Goal: Information Seeking & Learning: Learn about a topic

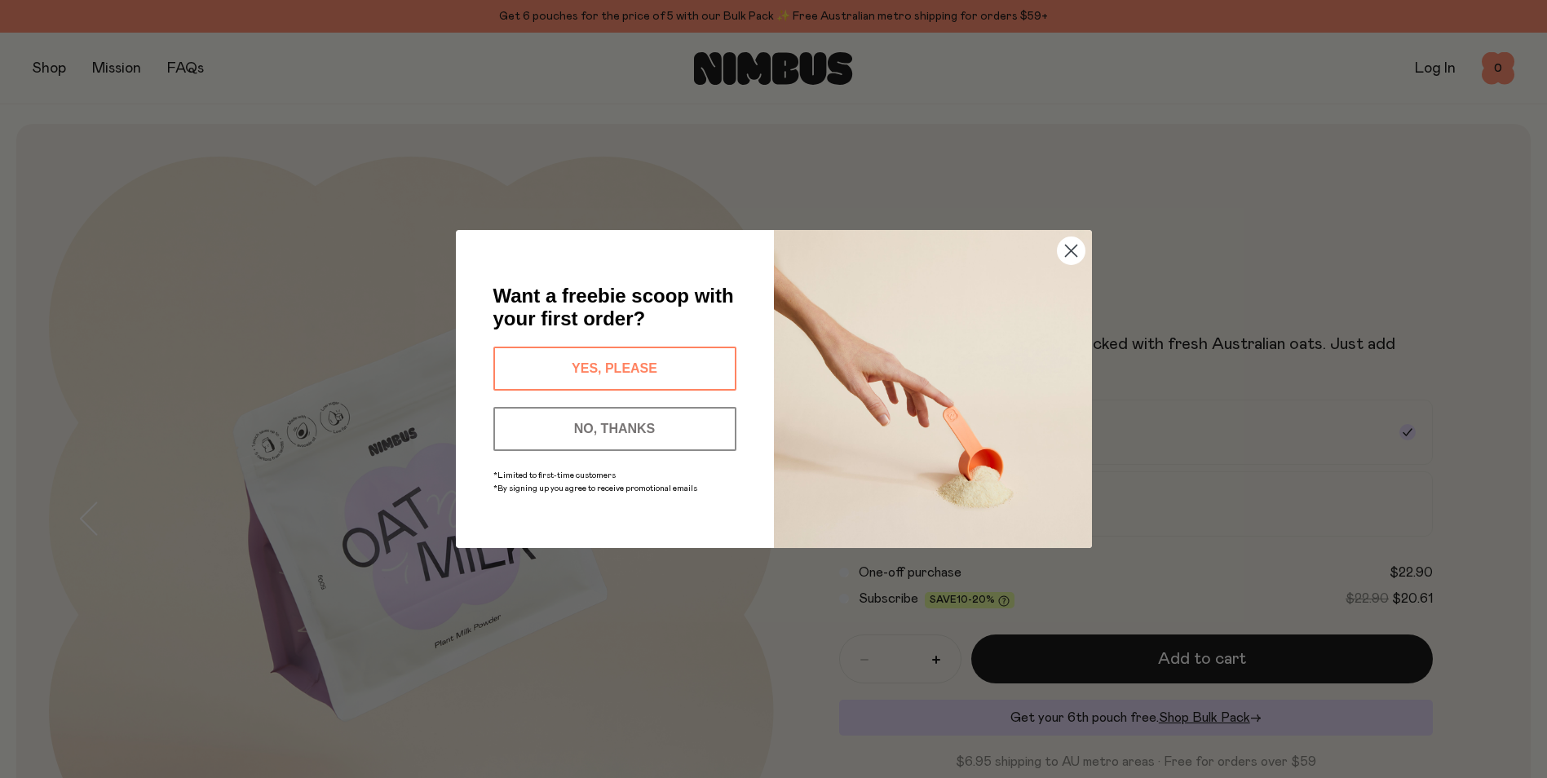
click at [708, 361] on button "YES, PLEASE" at bounding box center [615, 369] width 243 height 44
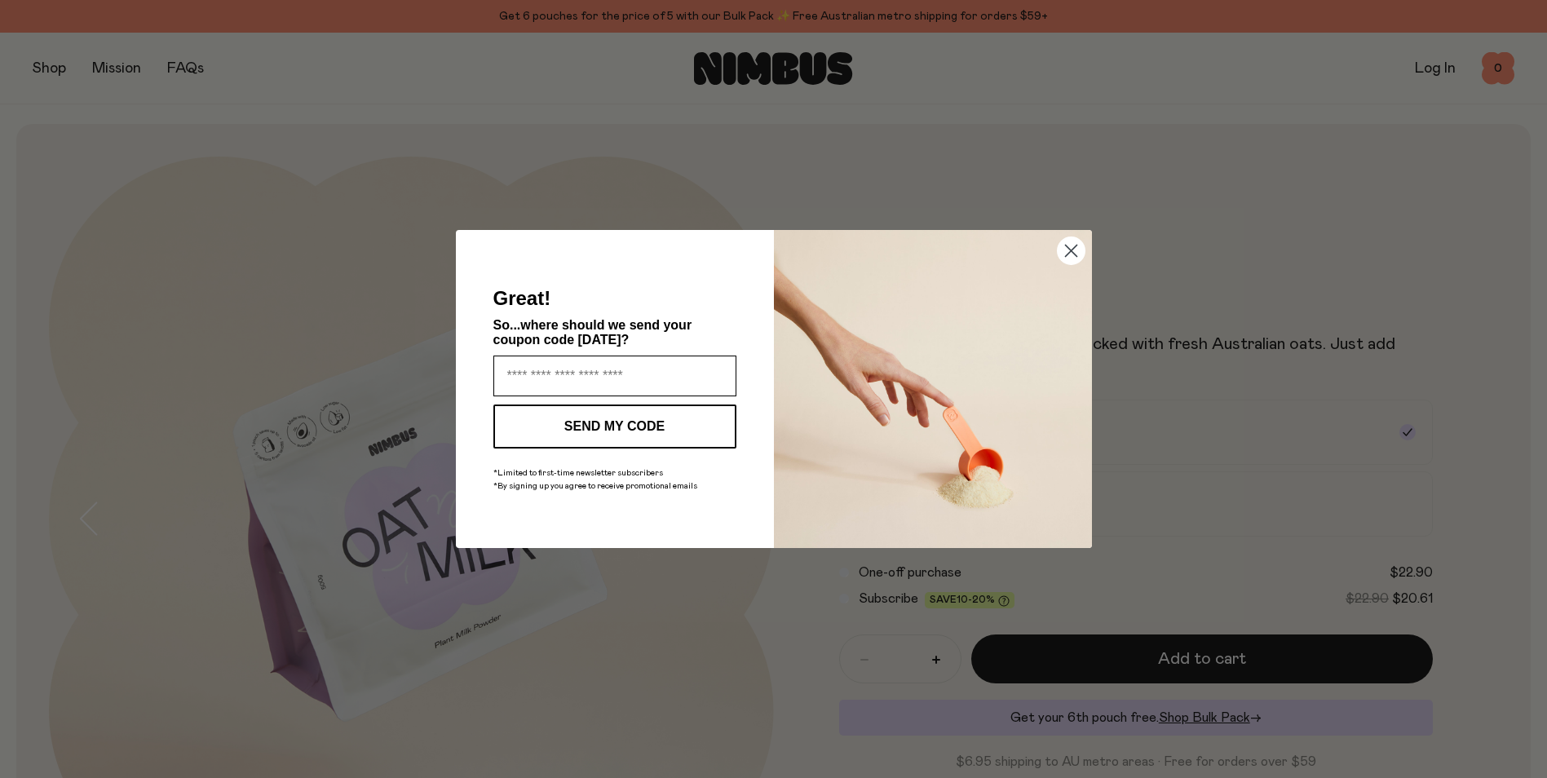
click at [613, 372] on input "Enter your email address" at bounding box center [615, 376] width 243 height 41
type input "**********"
click at [662, 428] on button "SEND MY CODE" at bounding box center [615, 427] width 243 height 44
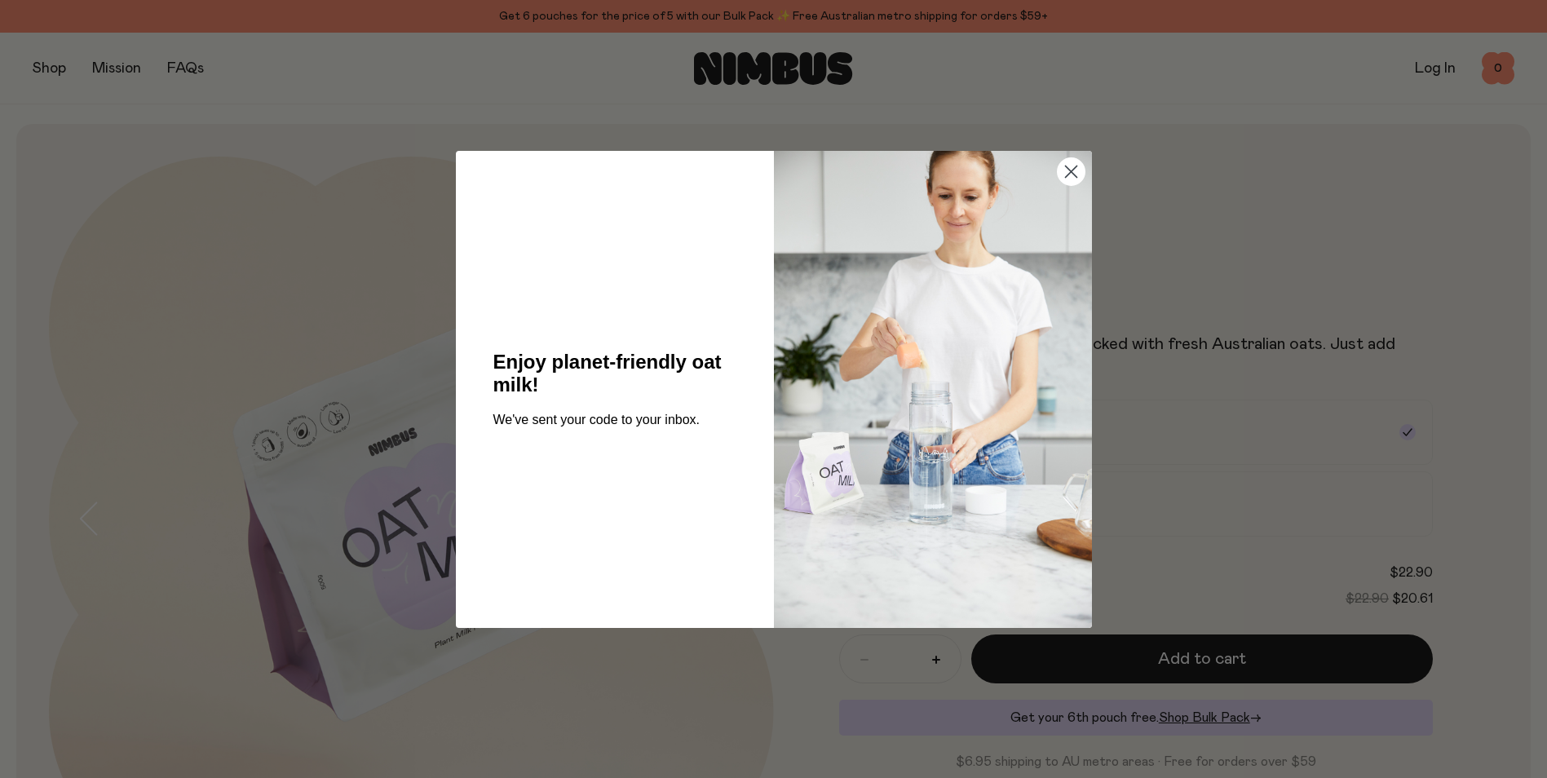
click at [1067, 174] on circle "Close dialog" at bounding box center [1070, 170] width 27 height 27
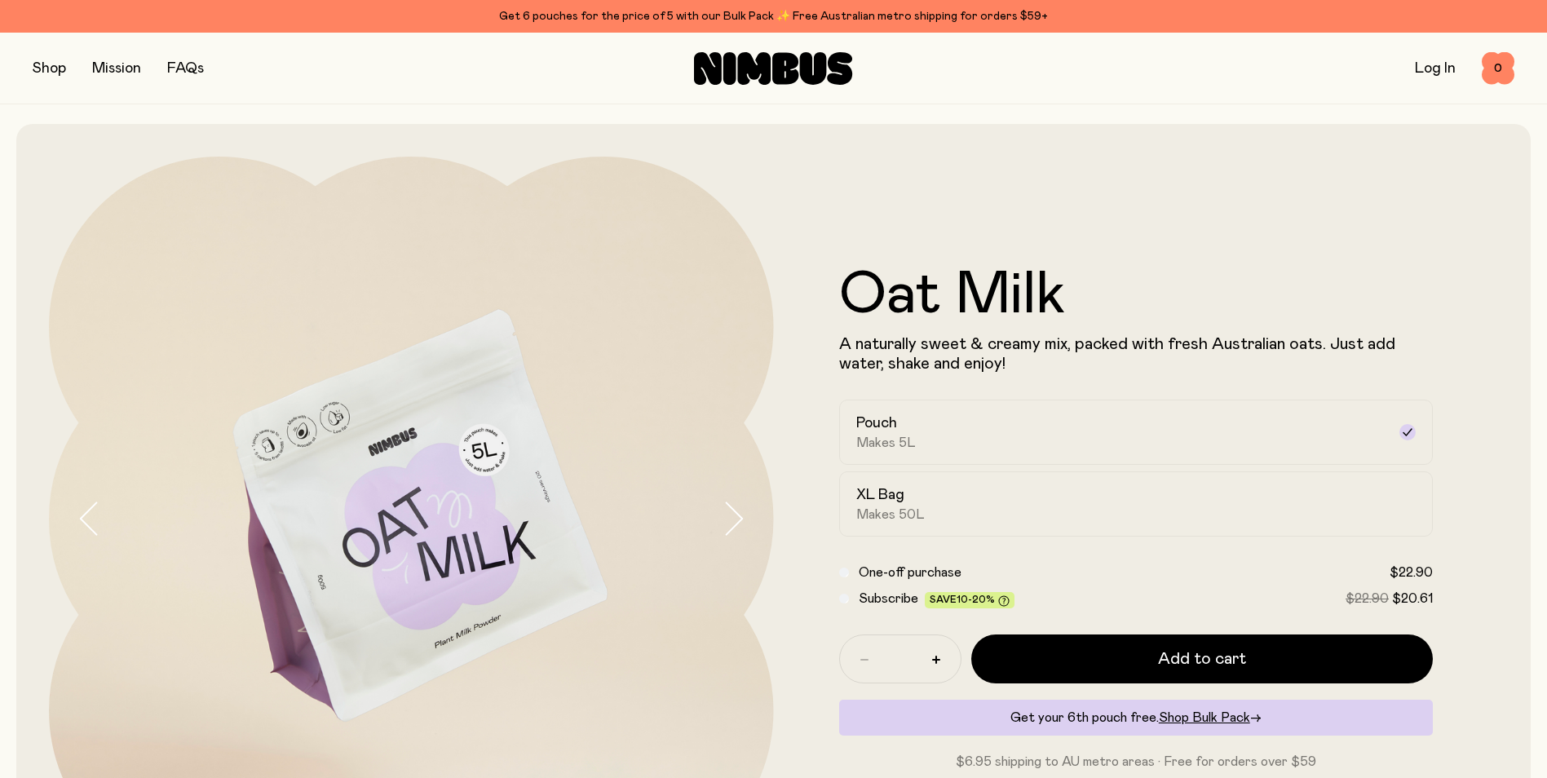
click at [57, 69] on button "button" at bounding box center [49, 68] width 33 height 23
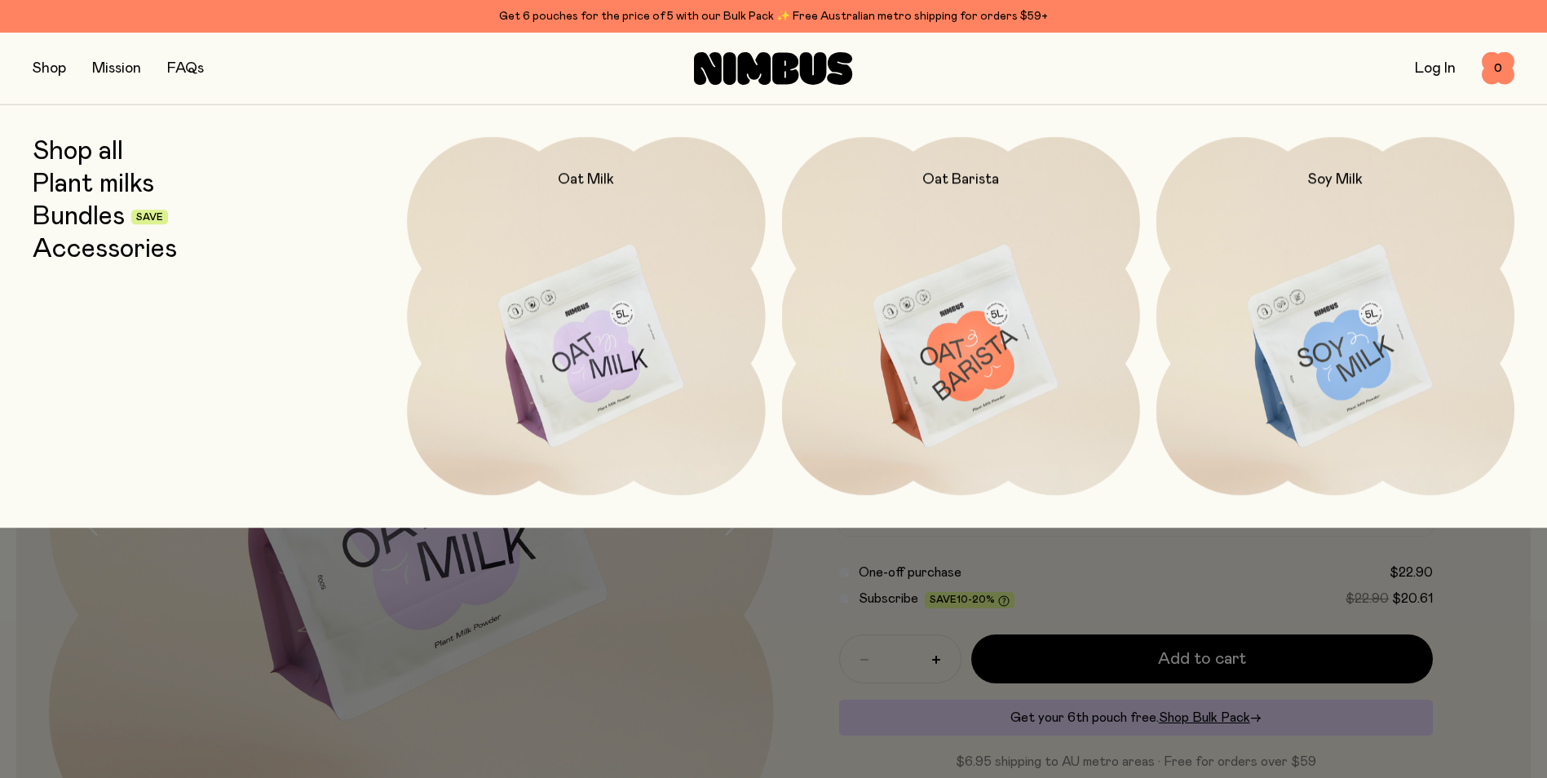
drag, startPoint x: 108, startPoint y: 182, endPoint x: 154, endPoint y: 181, distance: 46.5
click at [108, 183] on link "Plant milks" at bounding box center [94, 184] width 122 height 29
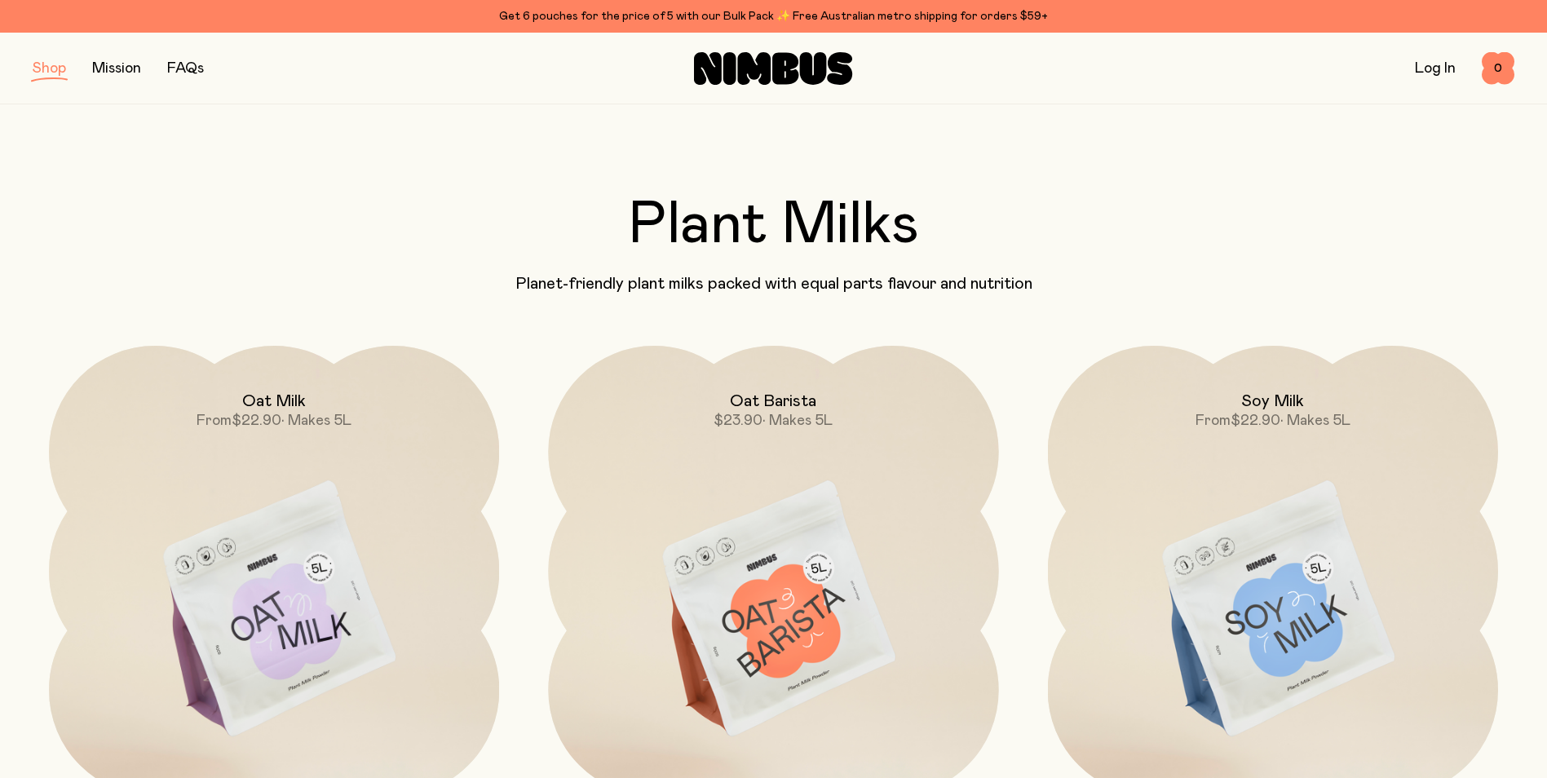
scroll to position [326, 0]
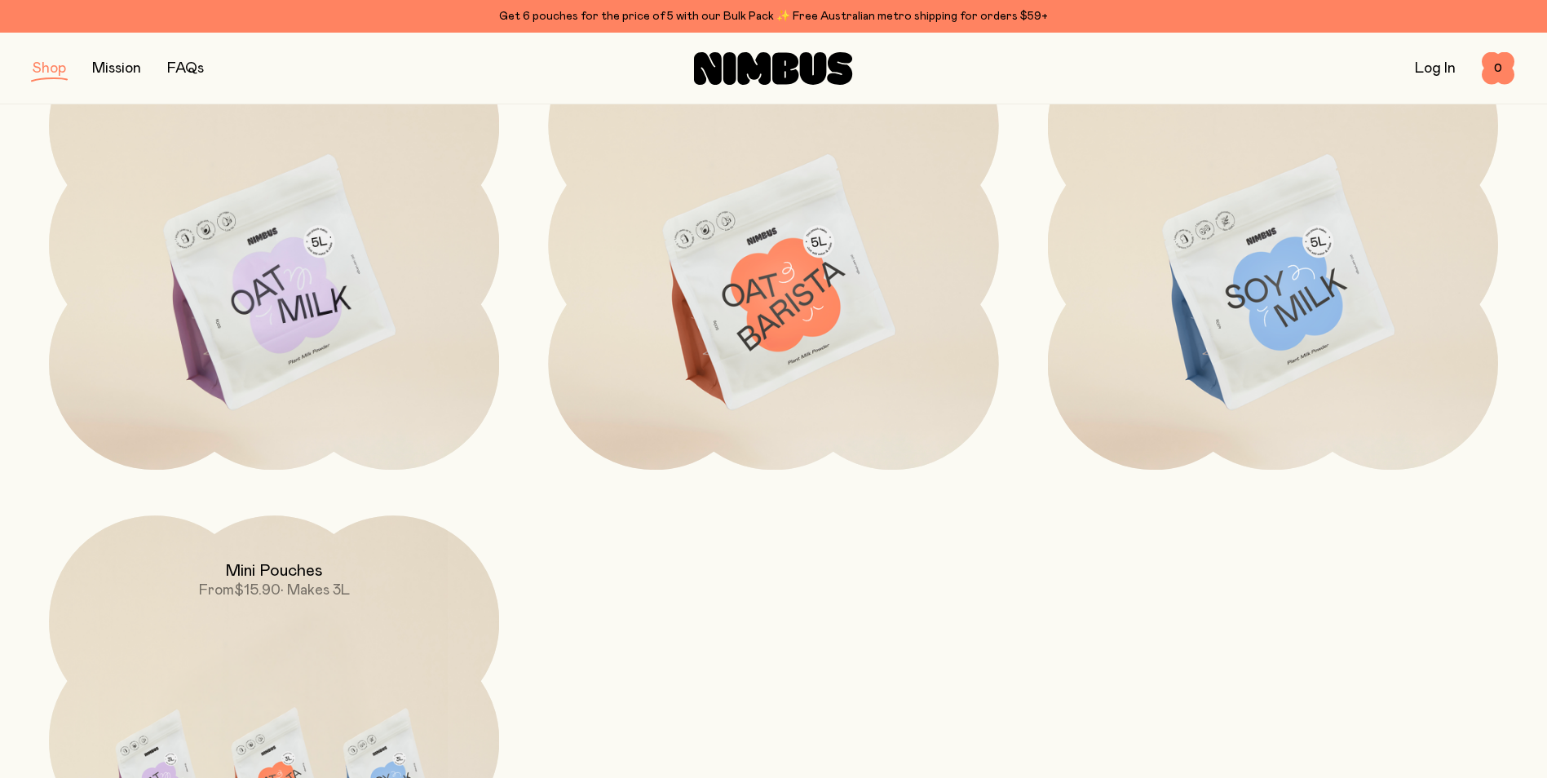
click at [786, 333] on img at bounding box center [773, 284] width 450 height 529
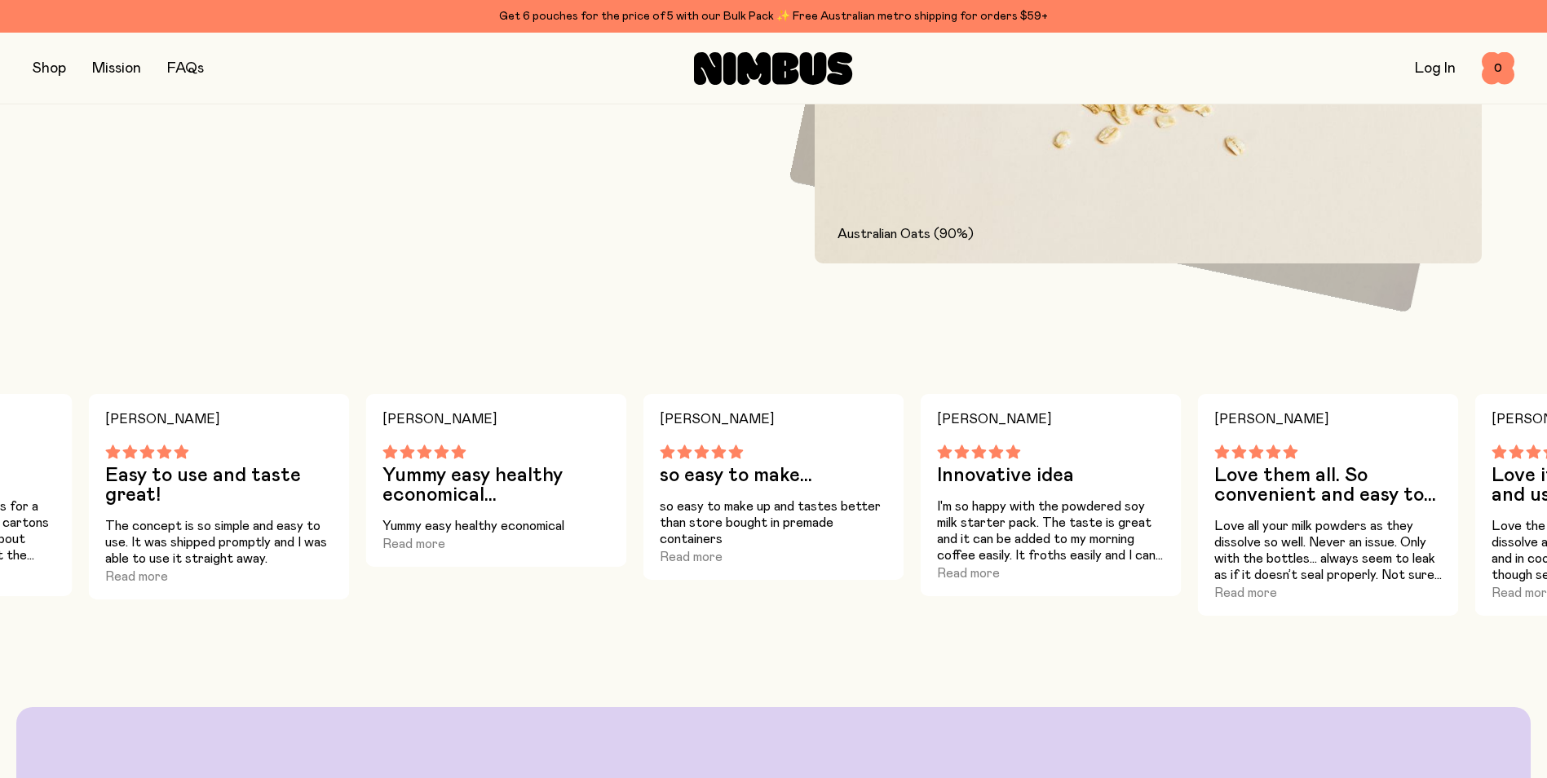
scroll to position [1060, 0]
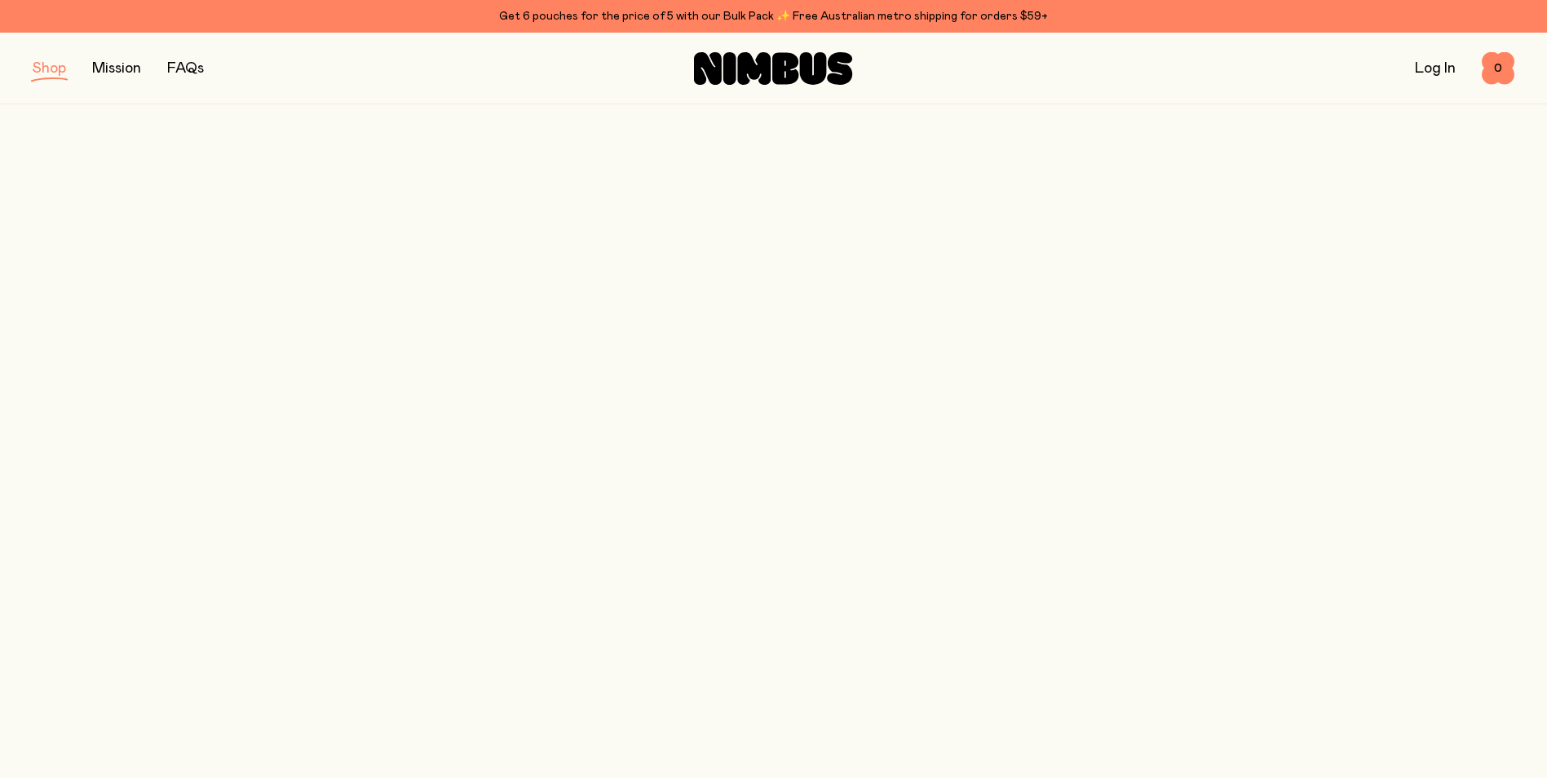
scroll to position [326, 0]
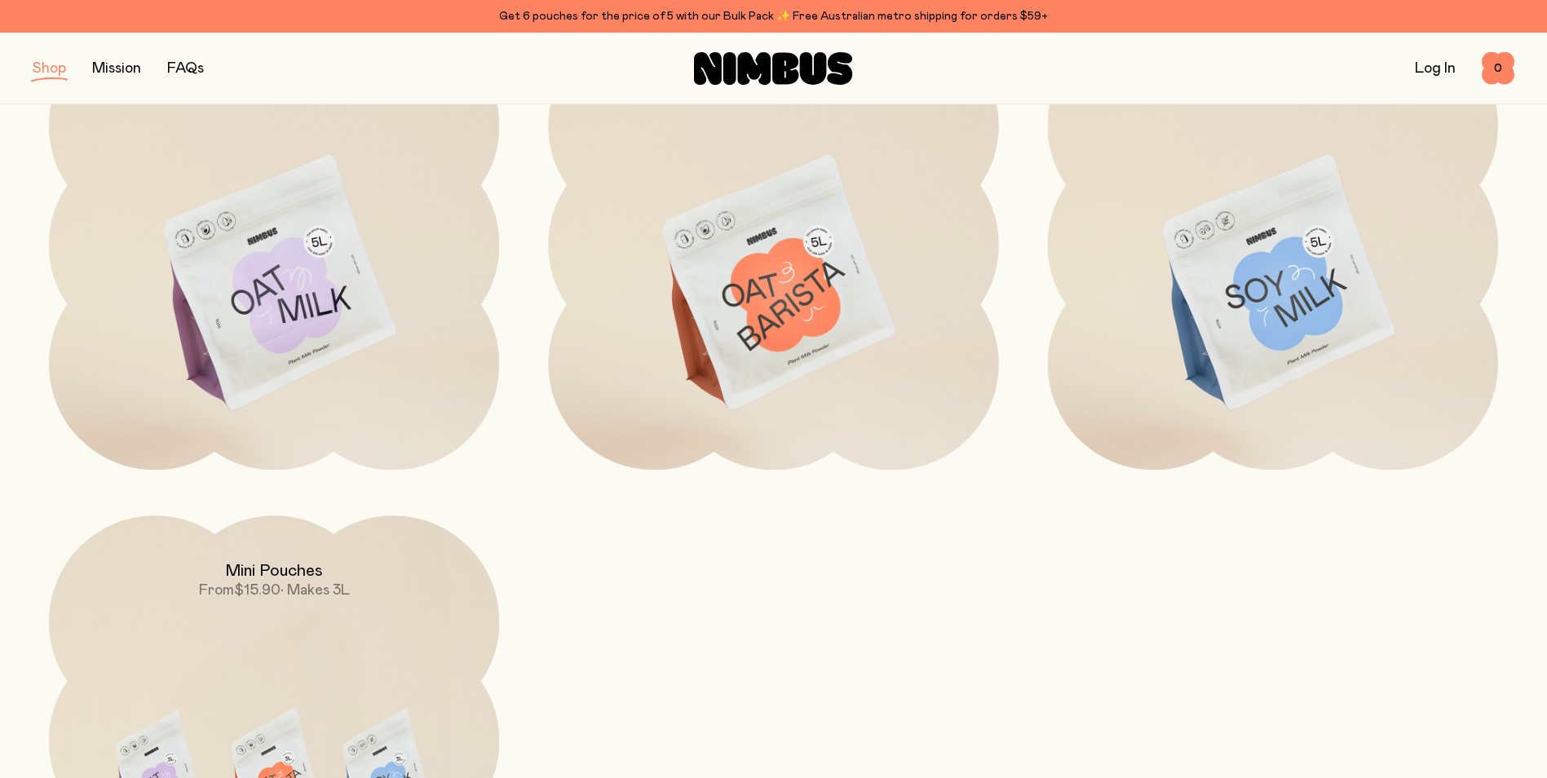
click at [336, 324] on img at bounding box center [274, 284] width 450 height 529
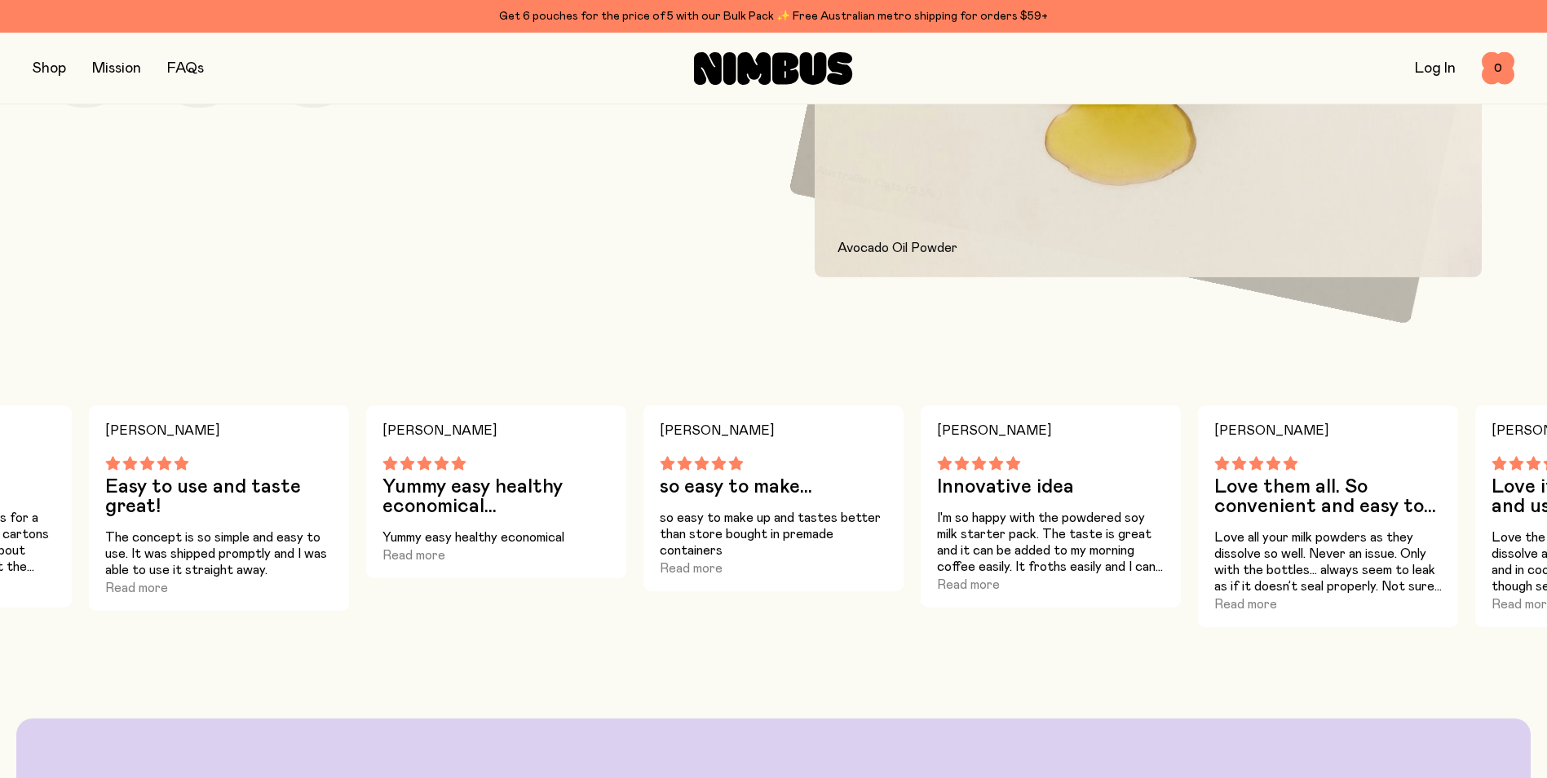
scroll to position [1060, 0]
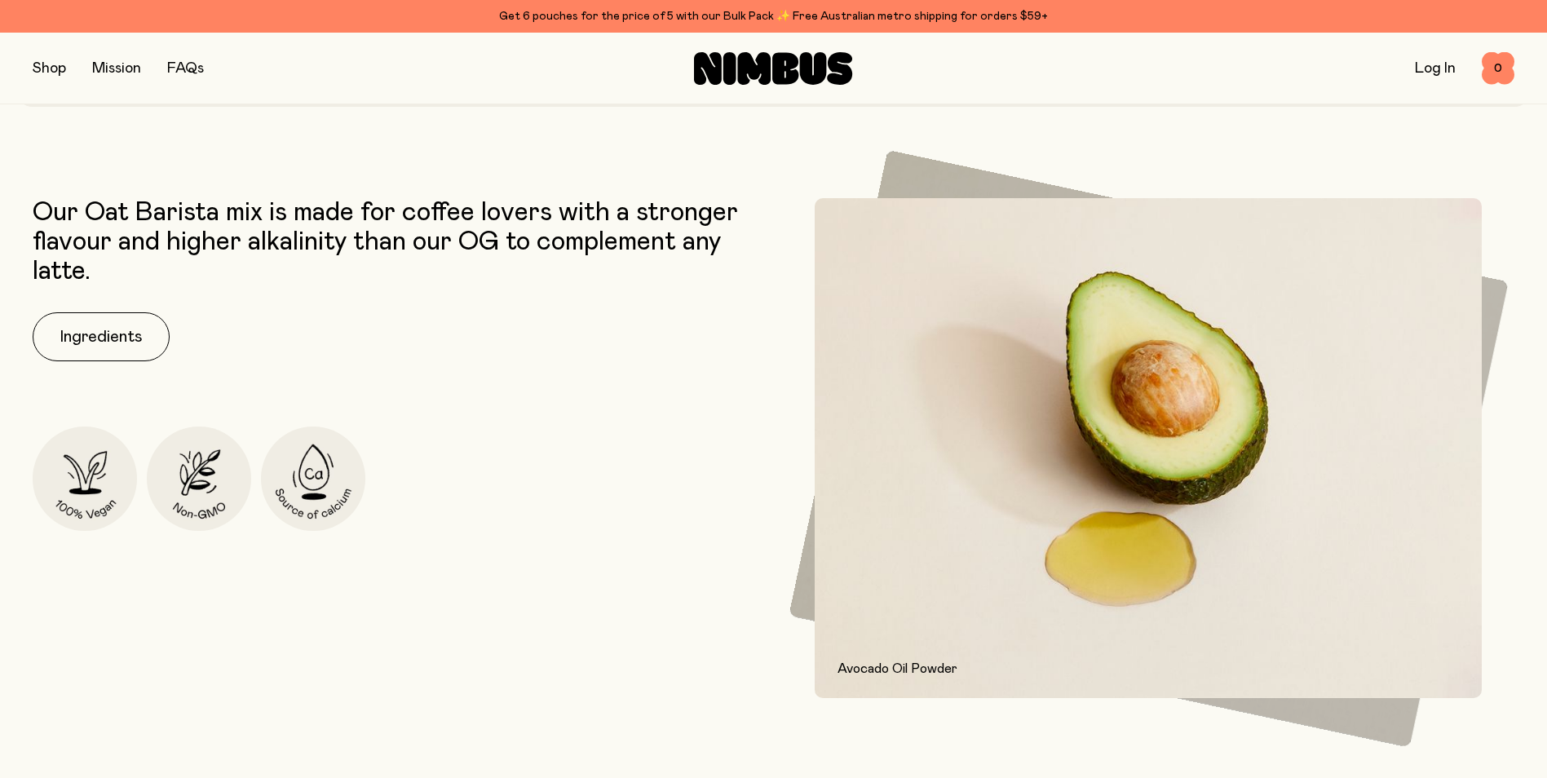
scroll to position [571, 0]
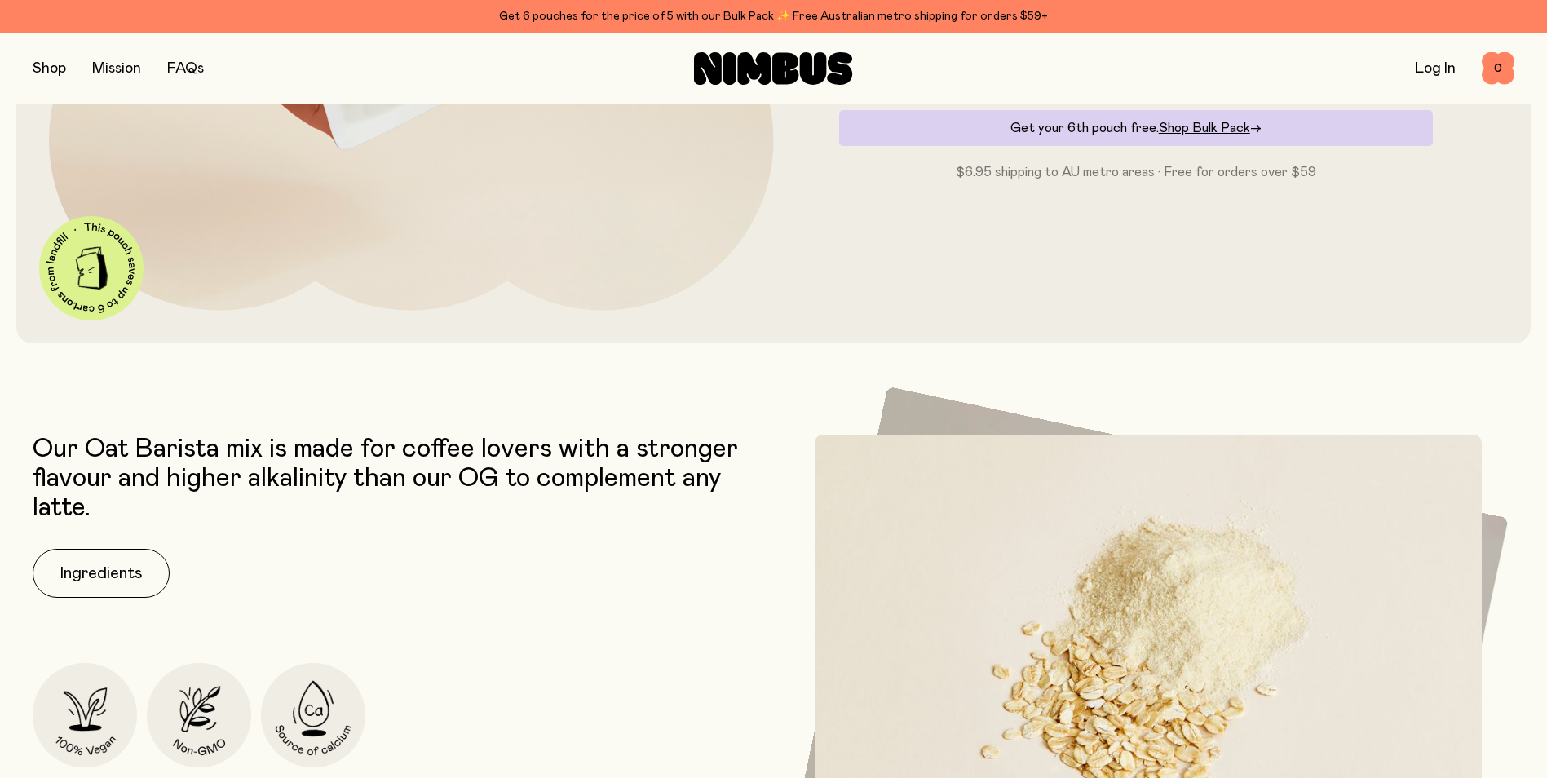
click at [193, 73] on link "FAQs" at bounding box center [185, 68] width 37 height 15
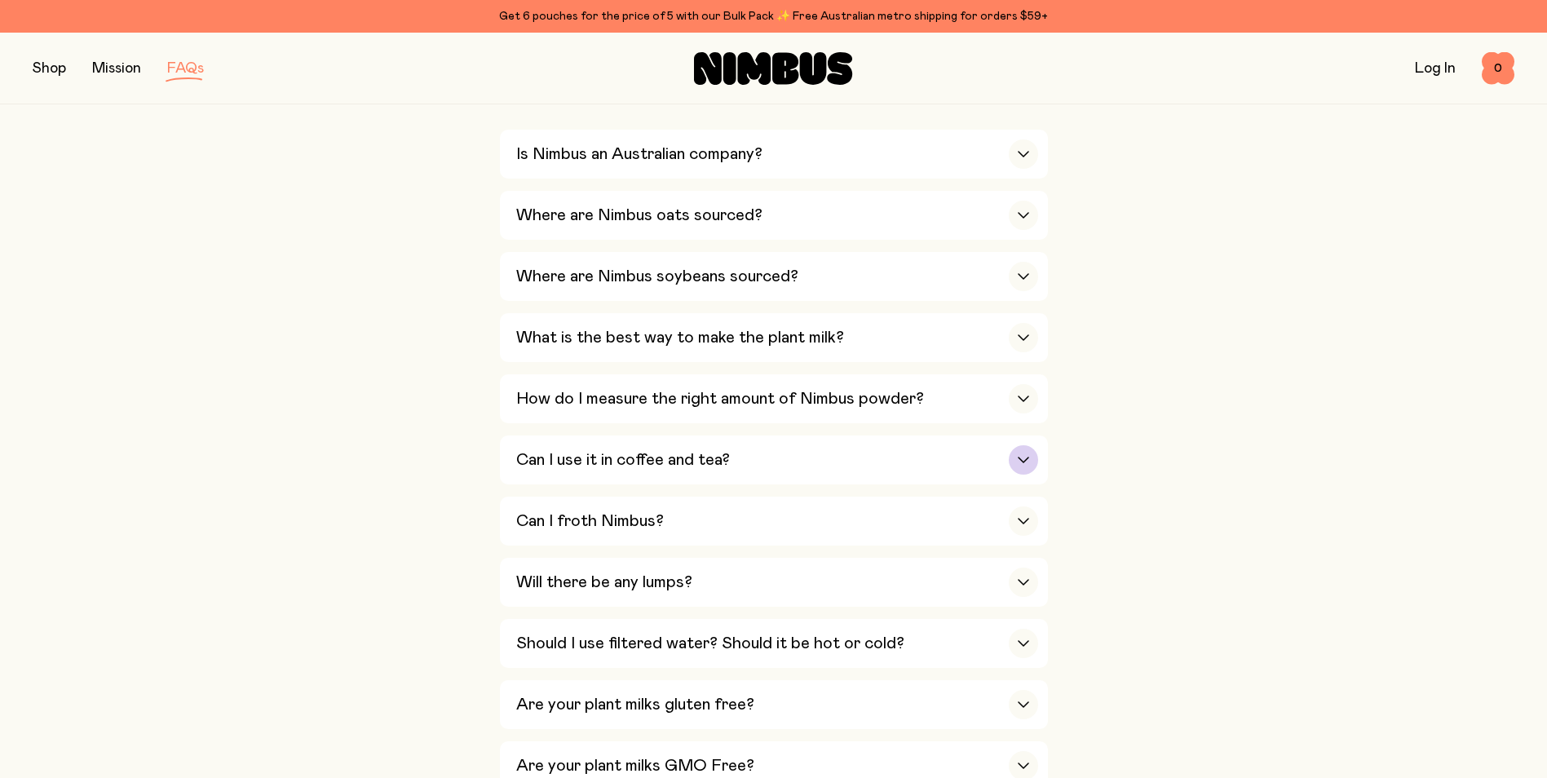
scroll to position [571, 0]
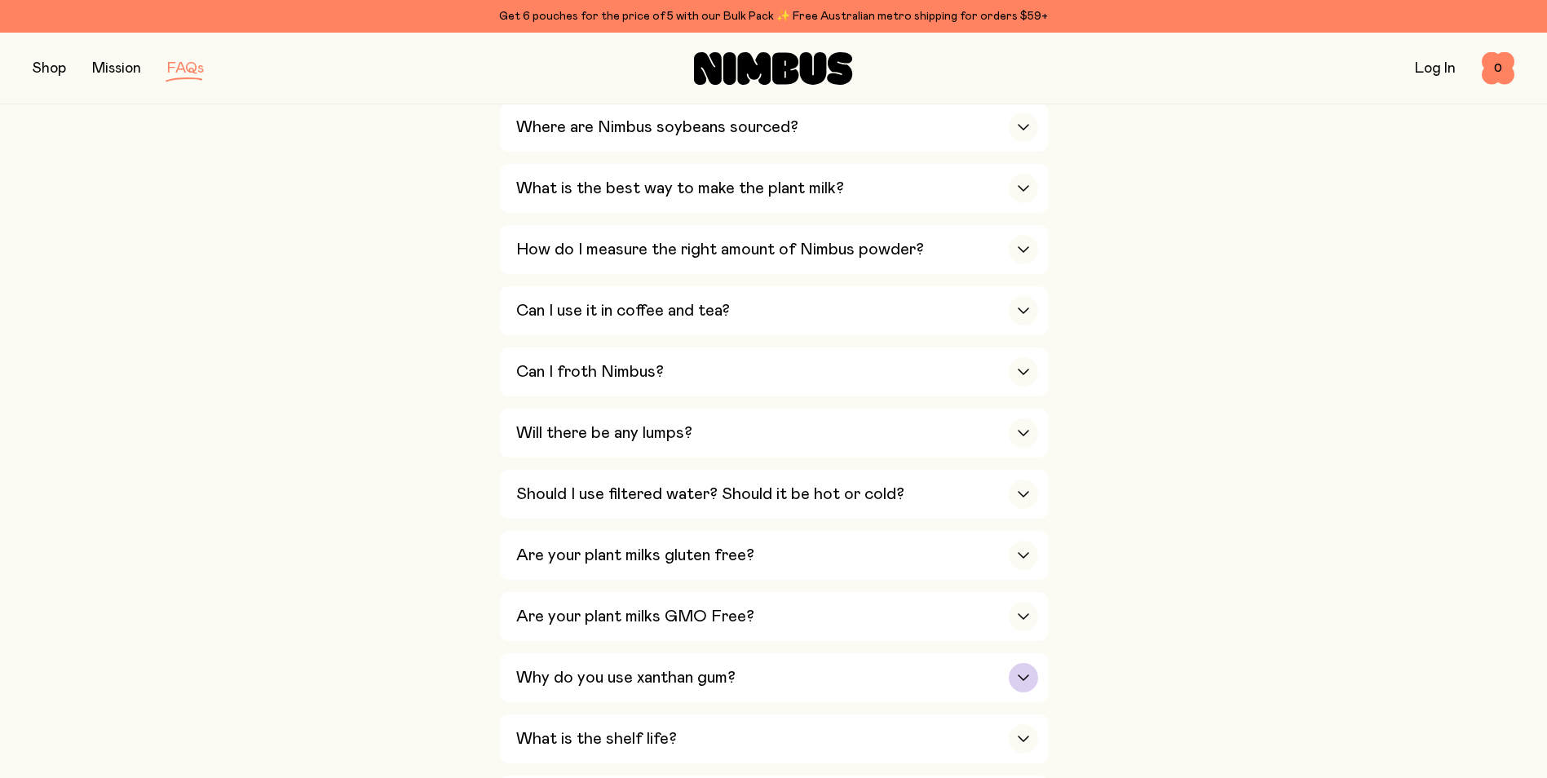
click at [653, 671] on h3 "Why do you use xanthan gum?" at bounding box center [625, 678] width 219 height 20
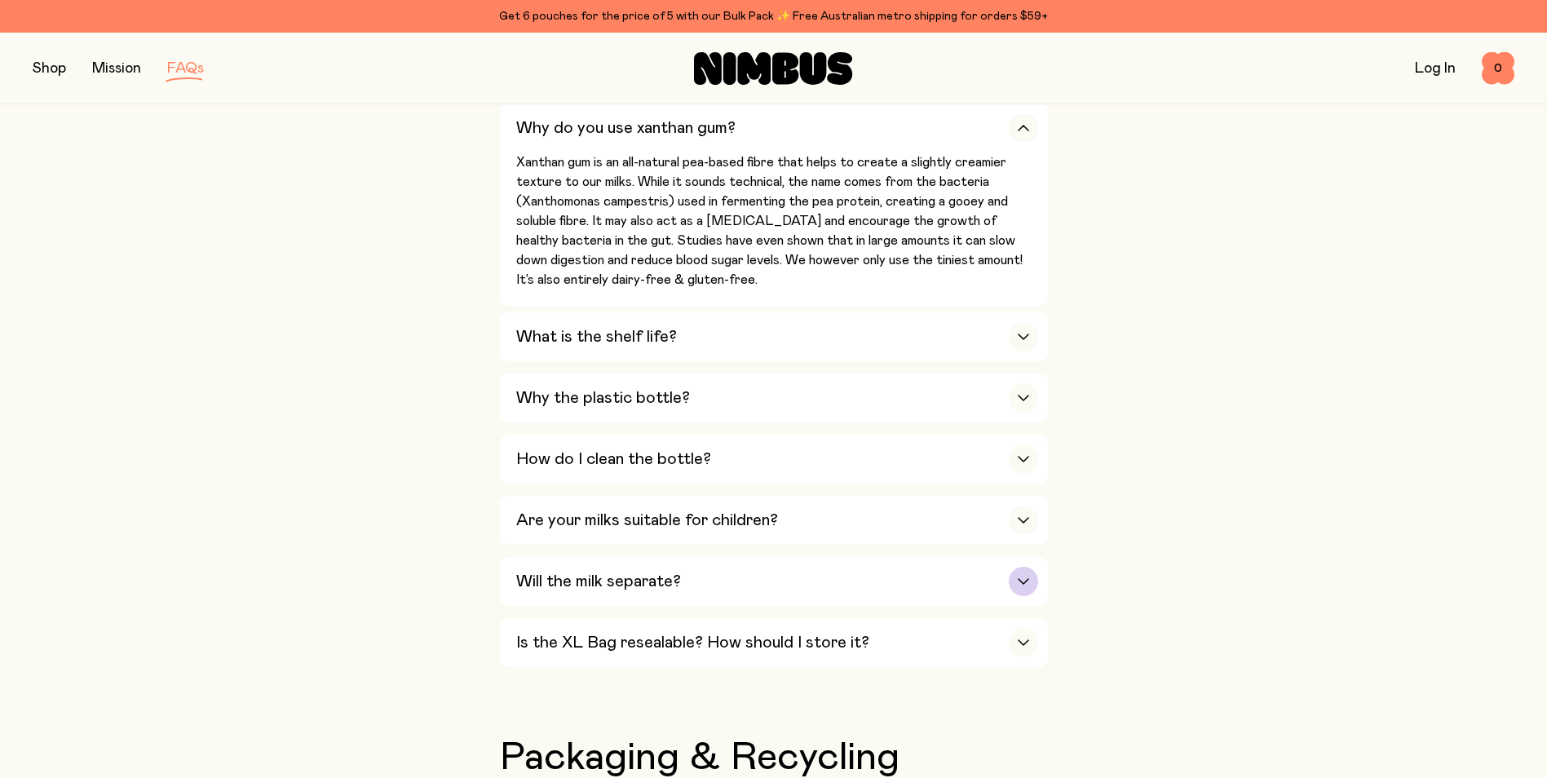
scroll to position [1224, 0]
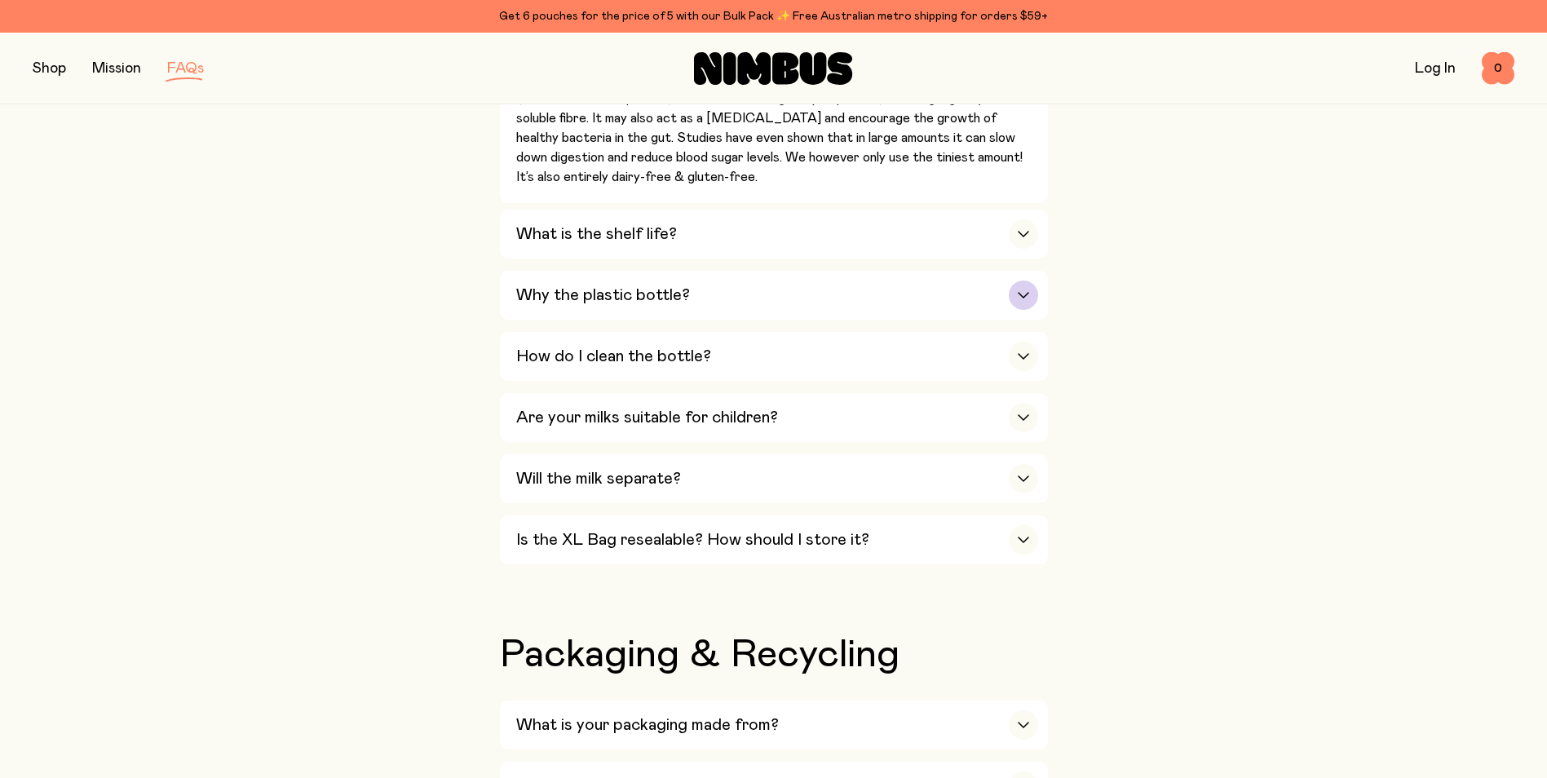
click at [666, 290] on h3 "Why the plastic bottle?" at bounding box center [603, 295] width 174 height 20
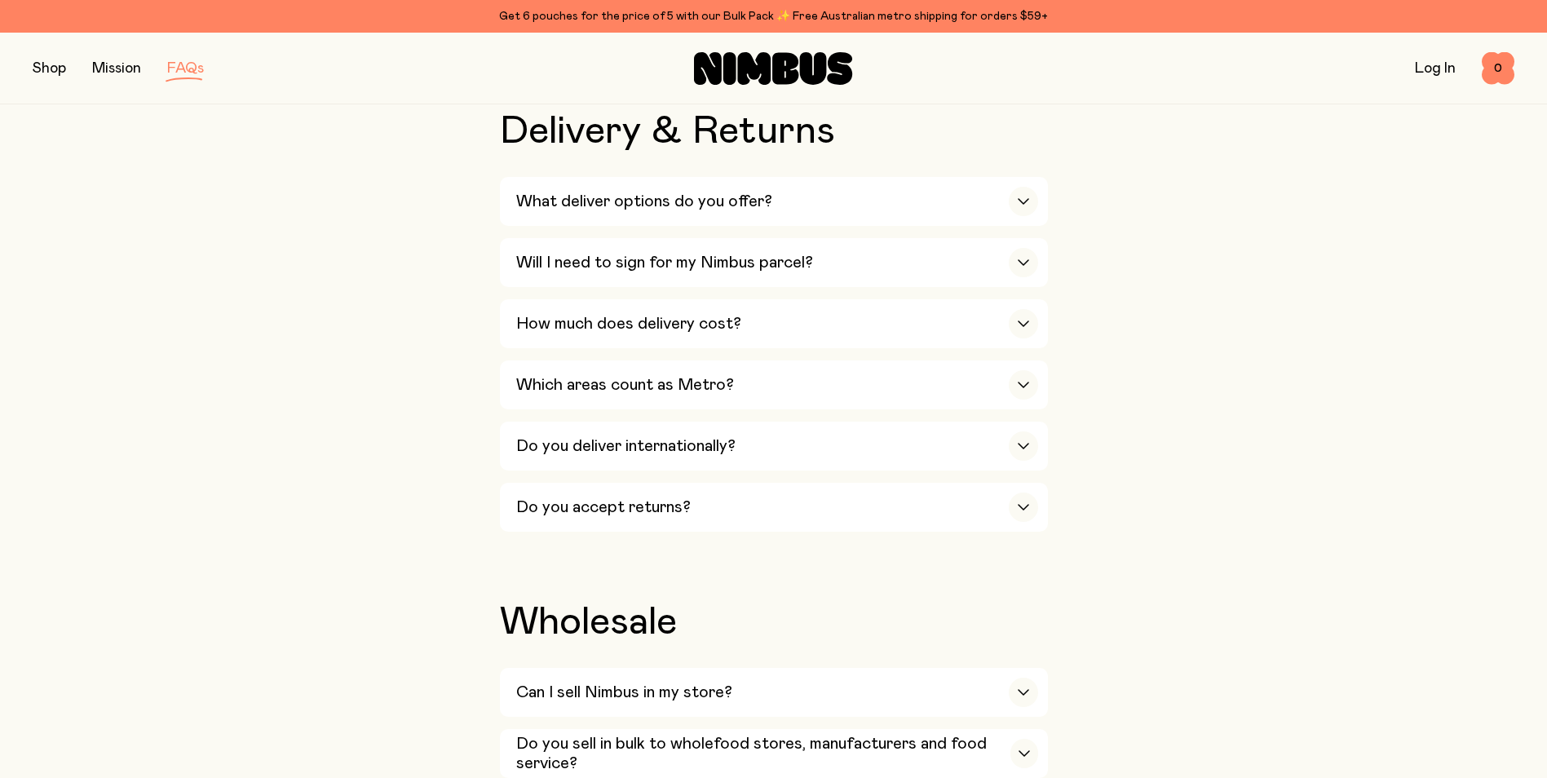
scroll to position [3018, 0]
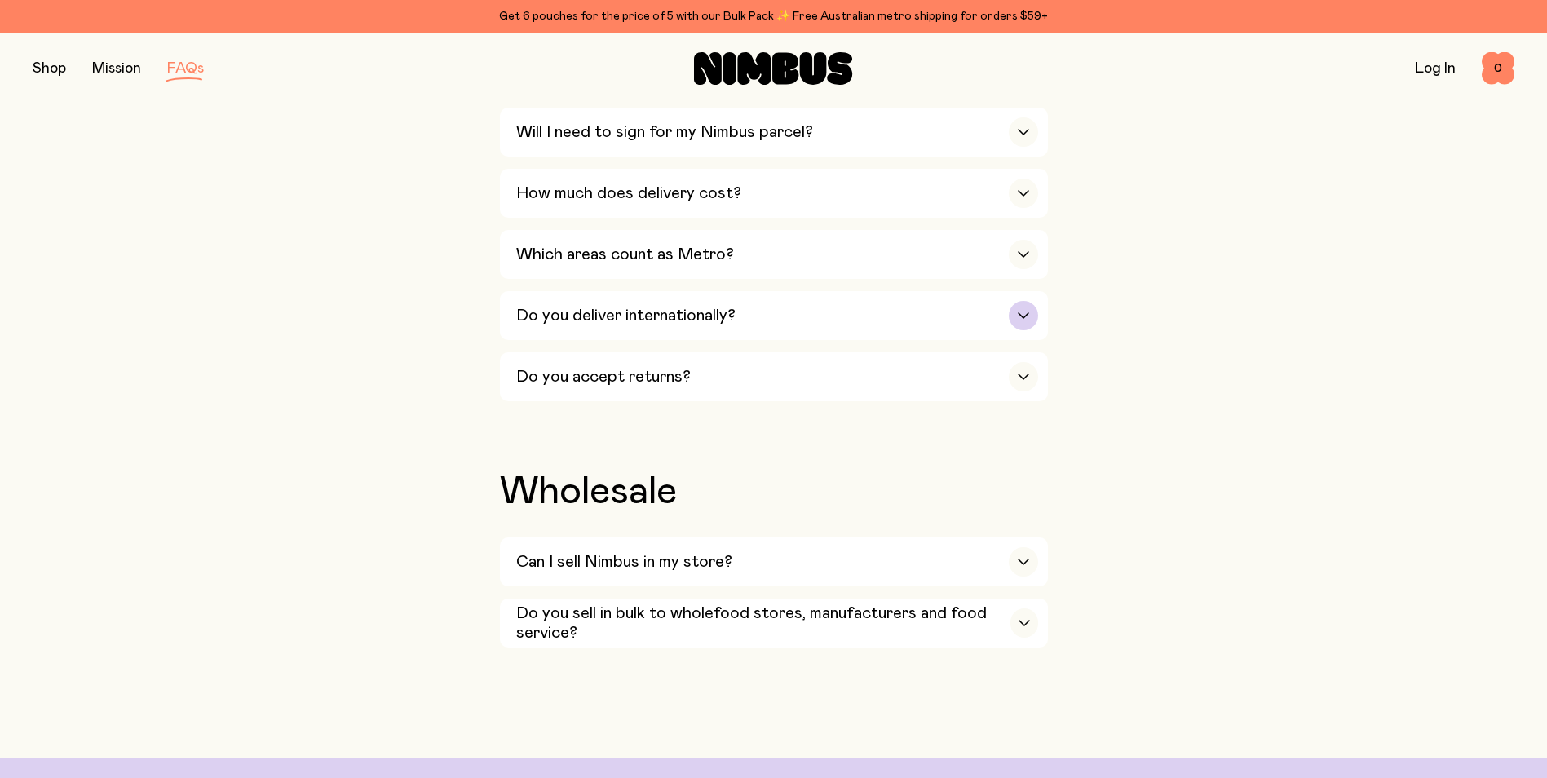
click at [602, 306] on h3 "Do you deliver internationally?" at bounding box center [625, 316] width 219 height 20
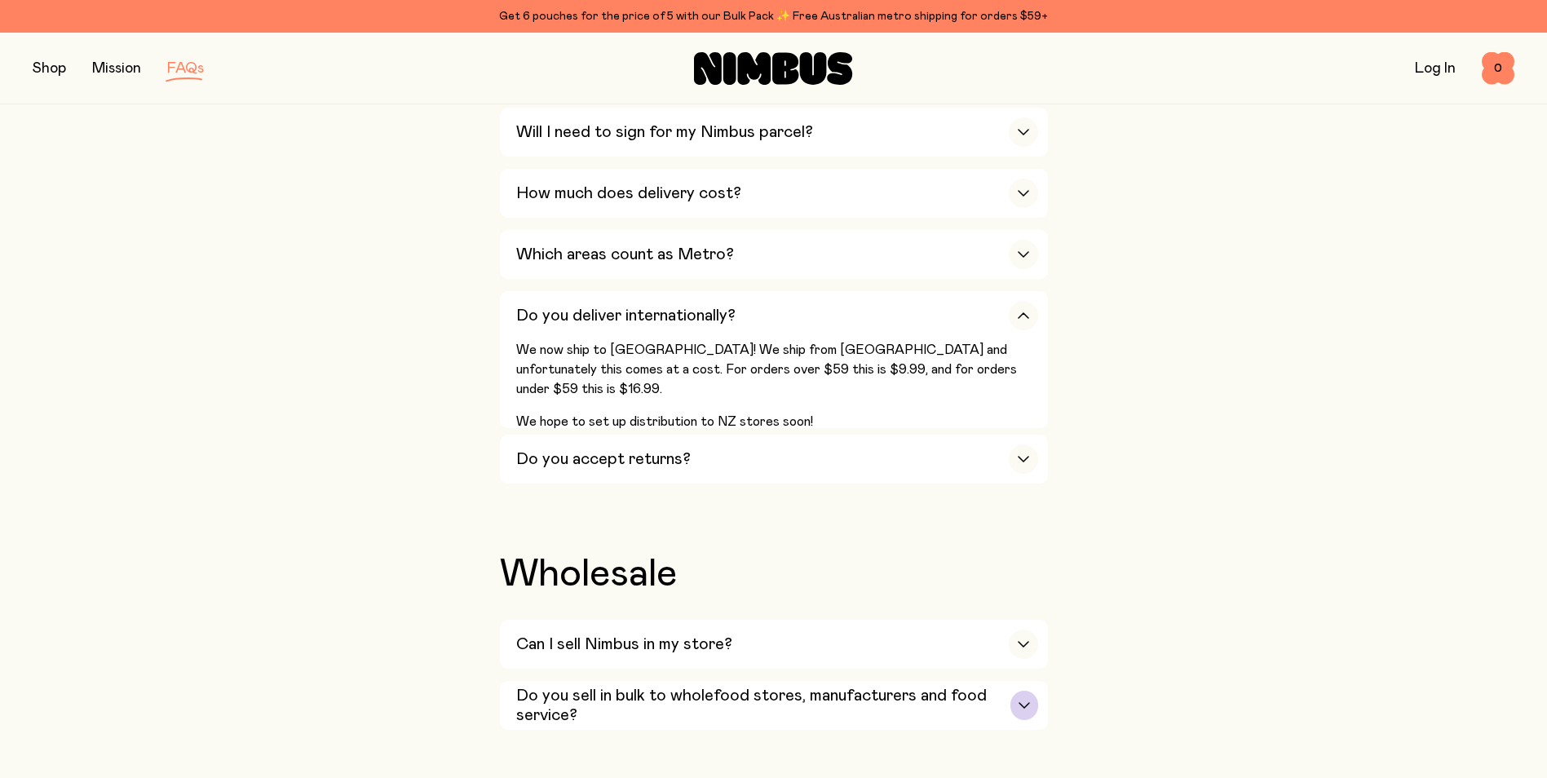
click at [738, 686] on h3 "Do you sell in bulk to wholefood stores, manufacturers and food service?" at bounding box center [763, 705] width 495 height 39
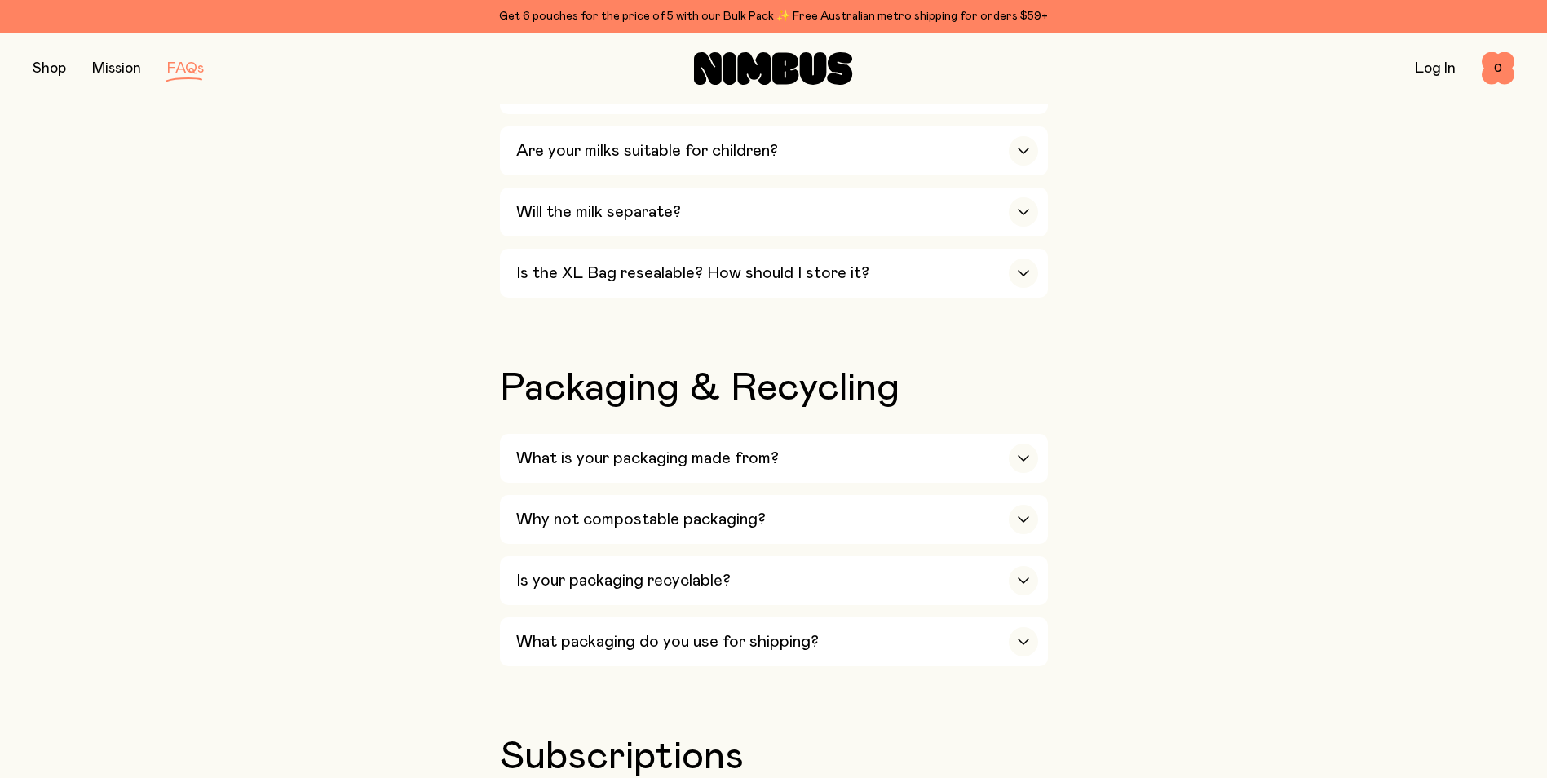
scroll to position [1631, 0]
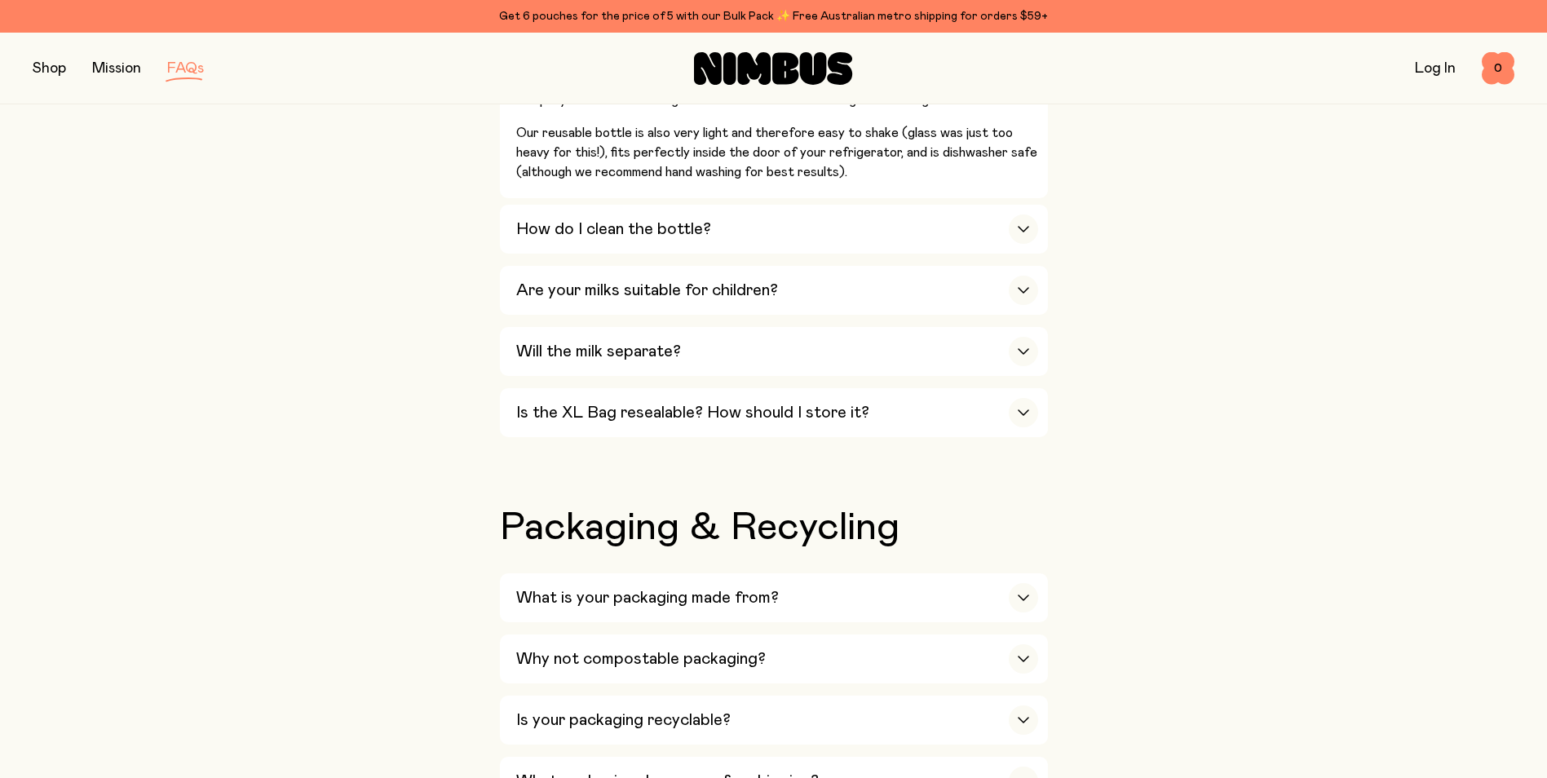
click at [116, 73] on link "Mission" at bounding box center [116, 68] width 49 height 15
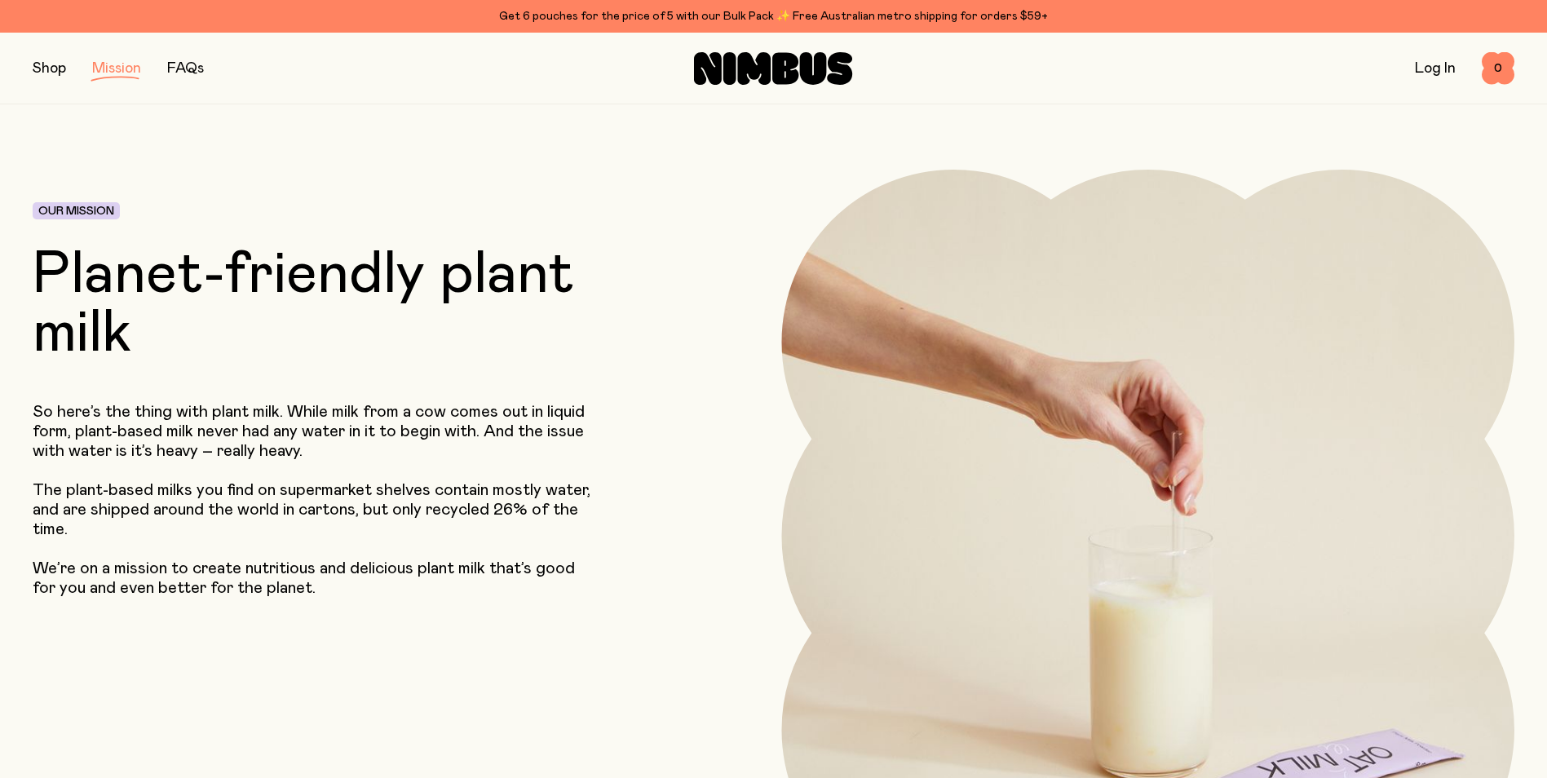
click at [52, 73] on button "button" at bounding box center [49, 68] width 33 height 23
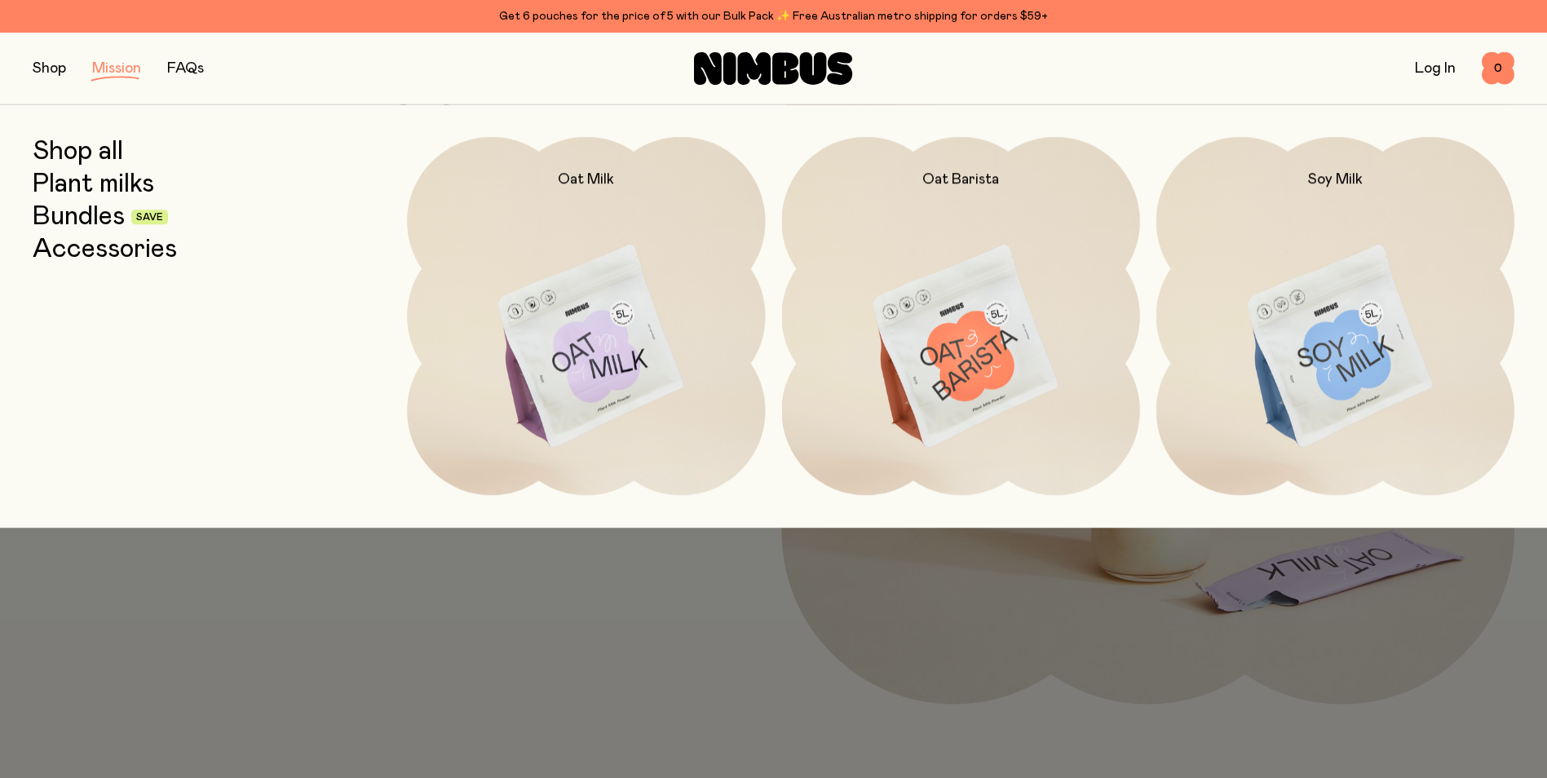
scroll to position [245, 0]
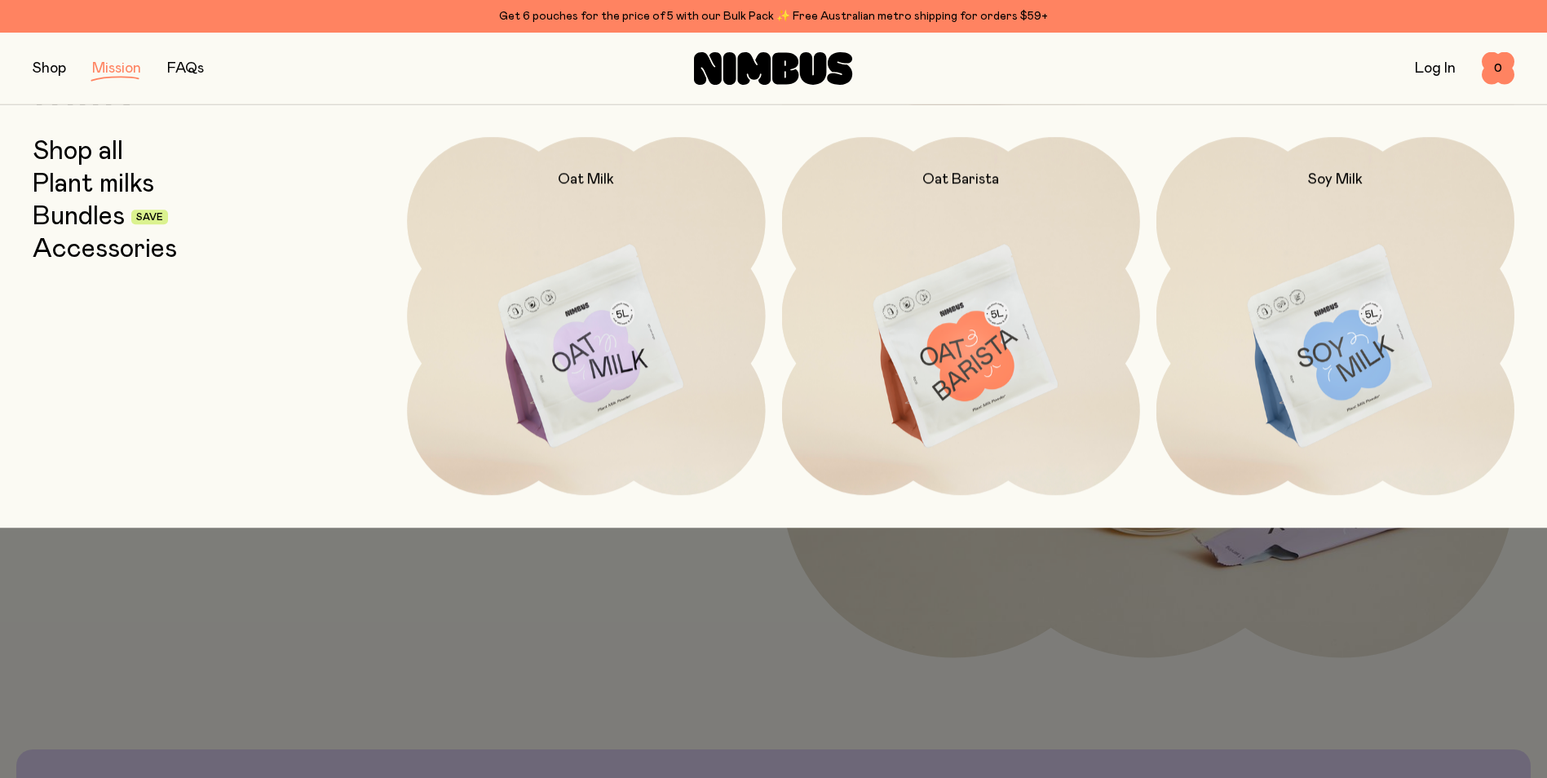
click at [81, 186] on link "Plant milks" at bounding box center [94, 184] width 122 height 29
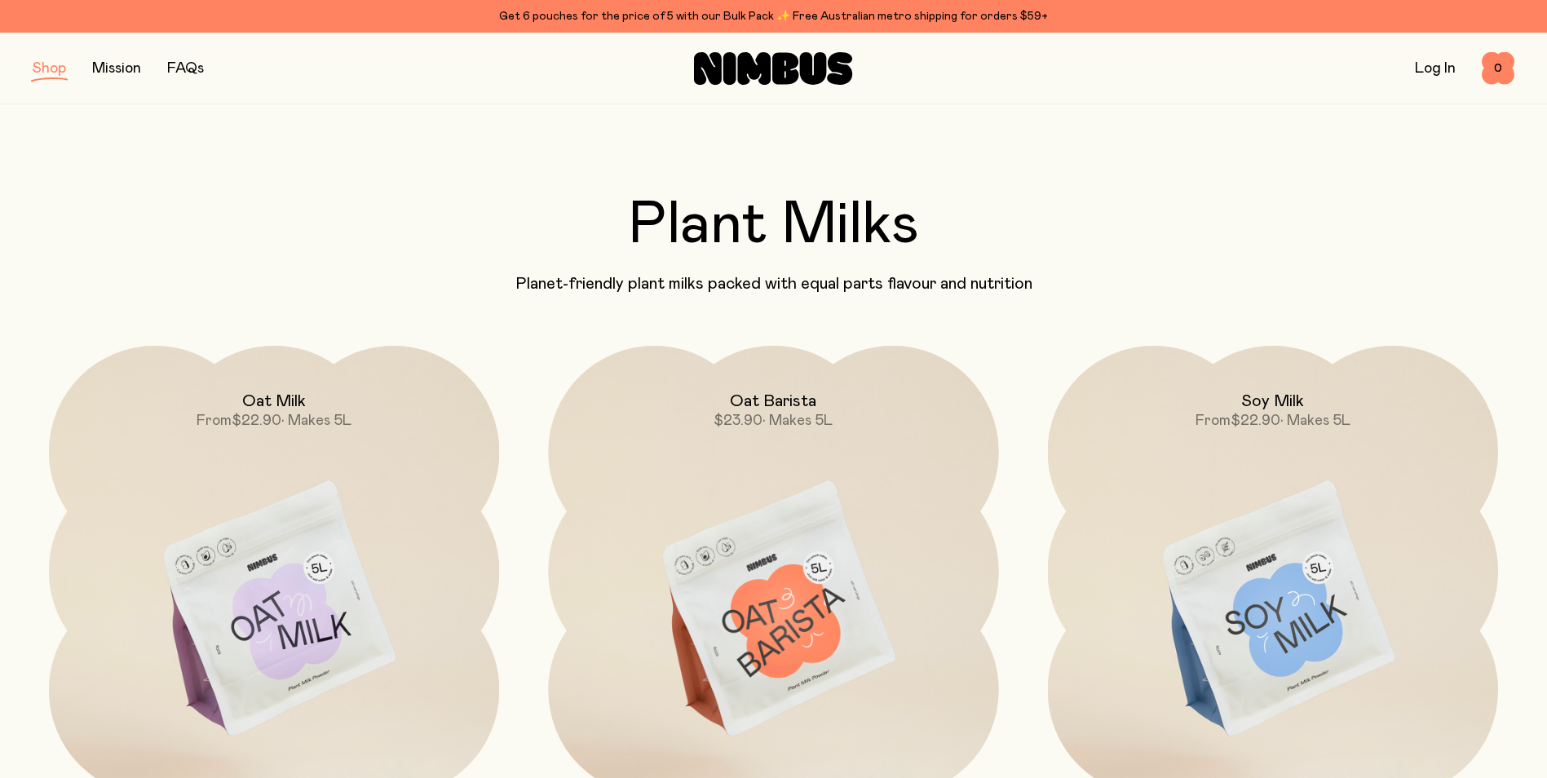
click at [49, 71] on button "button" at bounding box center [49, 68] width 33 height 23
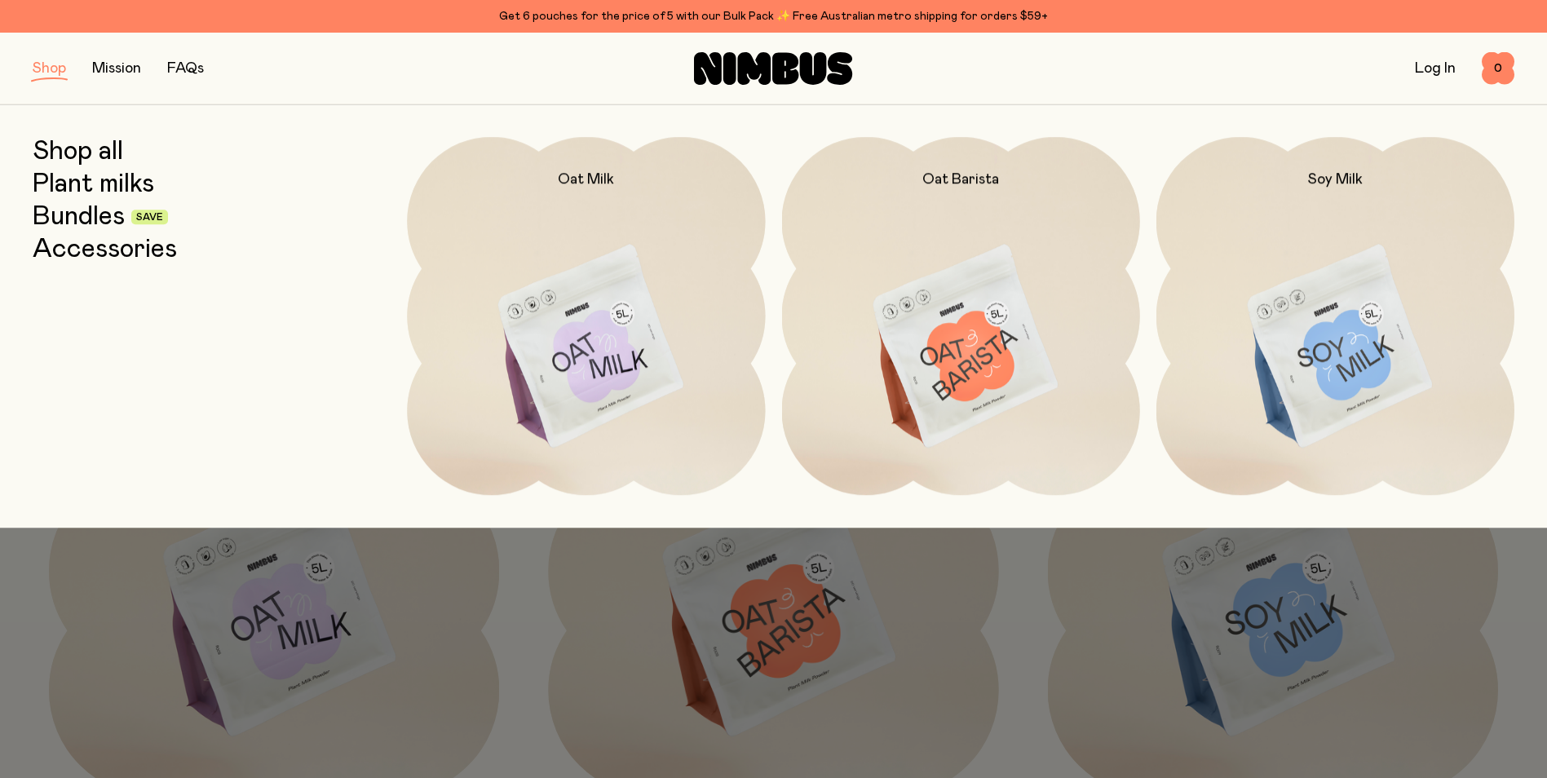
click at [98, 222] on link "Bundles" at bounding box center [79, 216] width 92 height 29
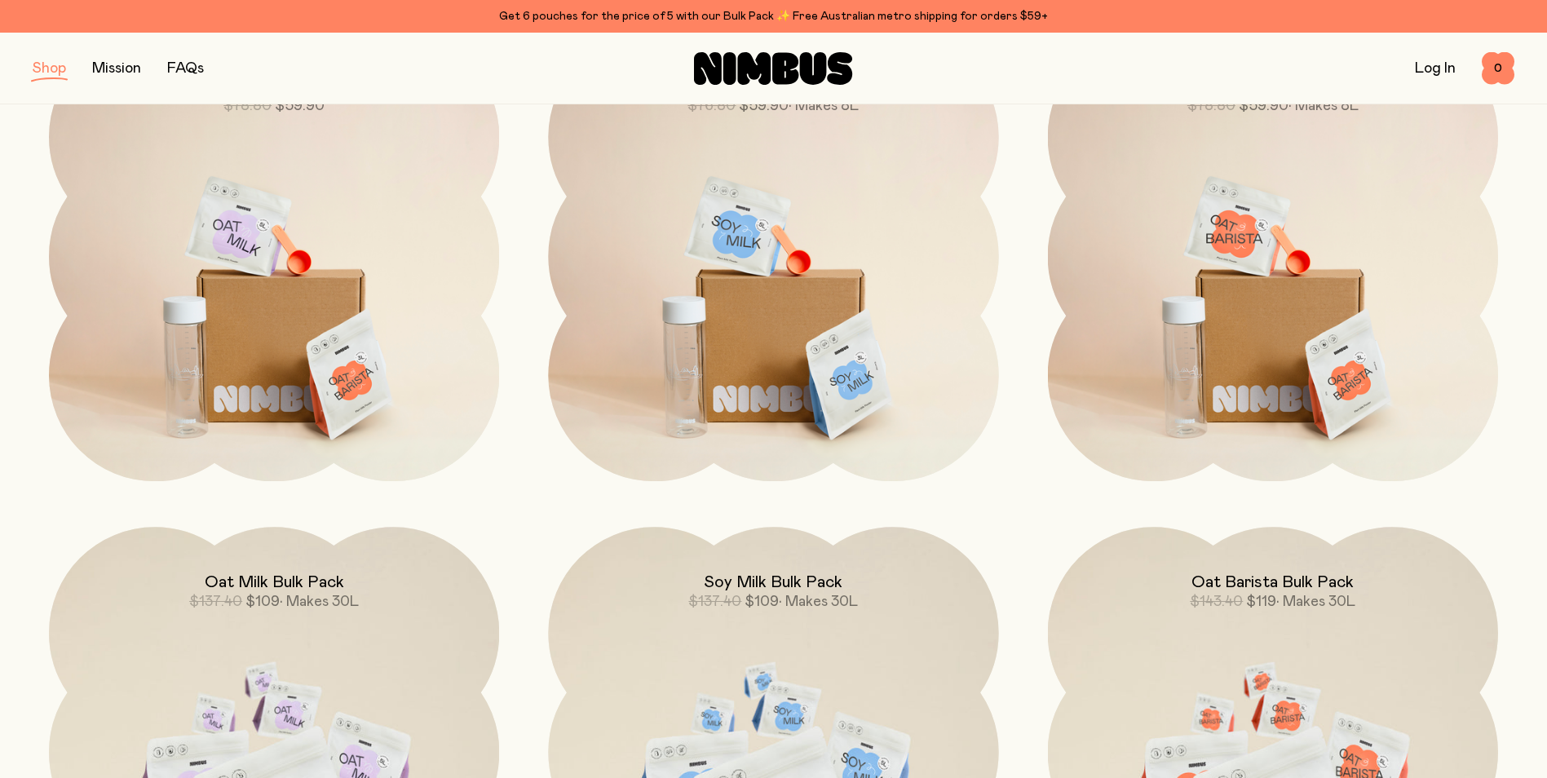
scroll to position [82, 0]
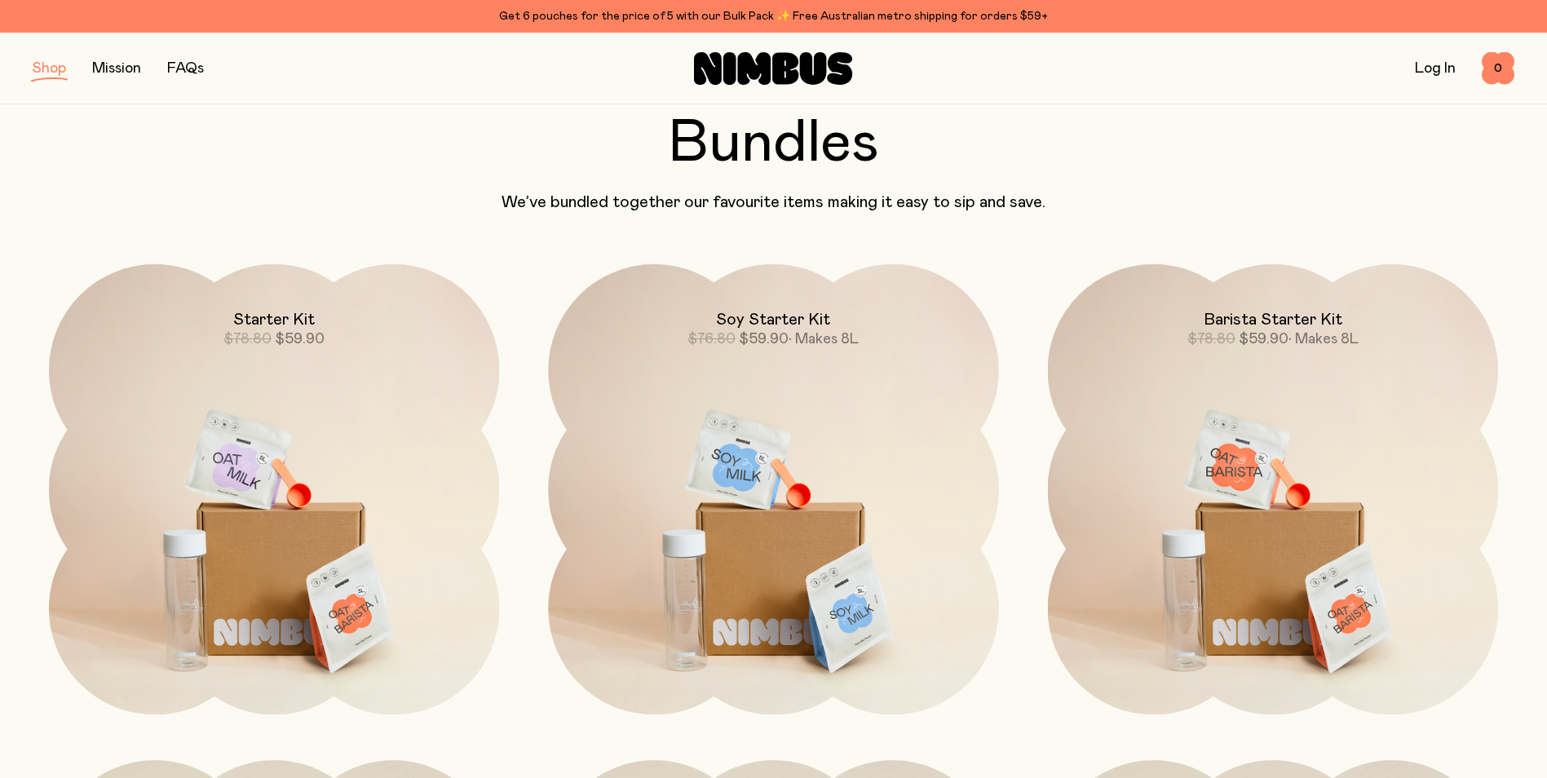
click at [308, 560] on img at bounding box center [274, 528] width 450 height 529
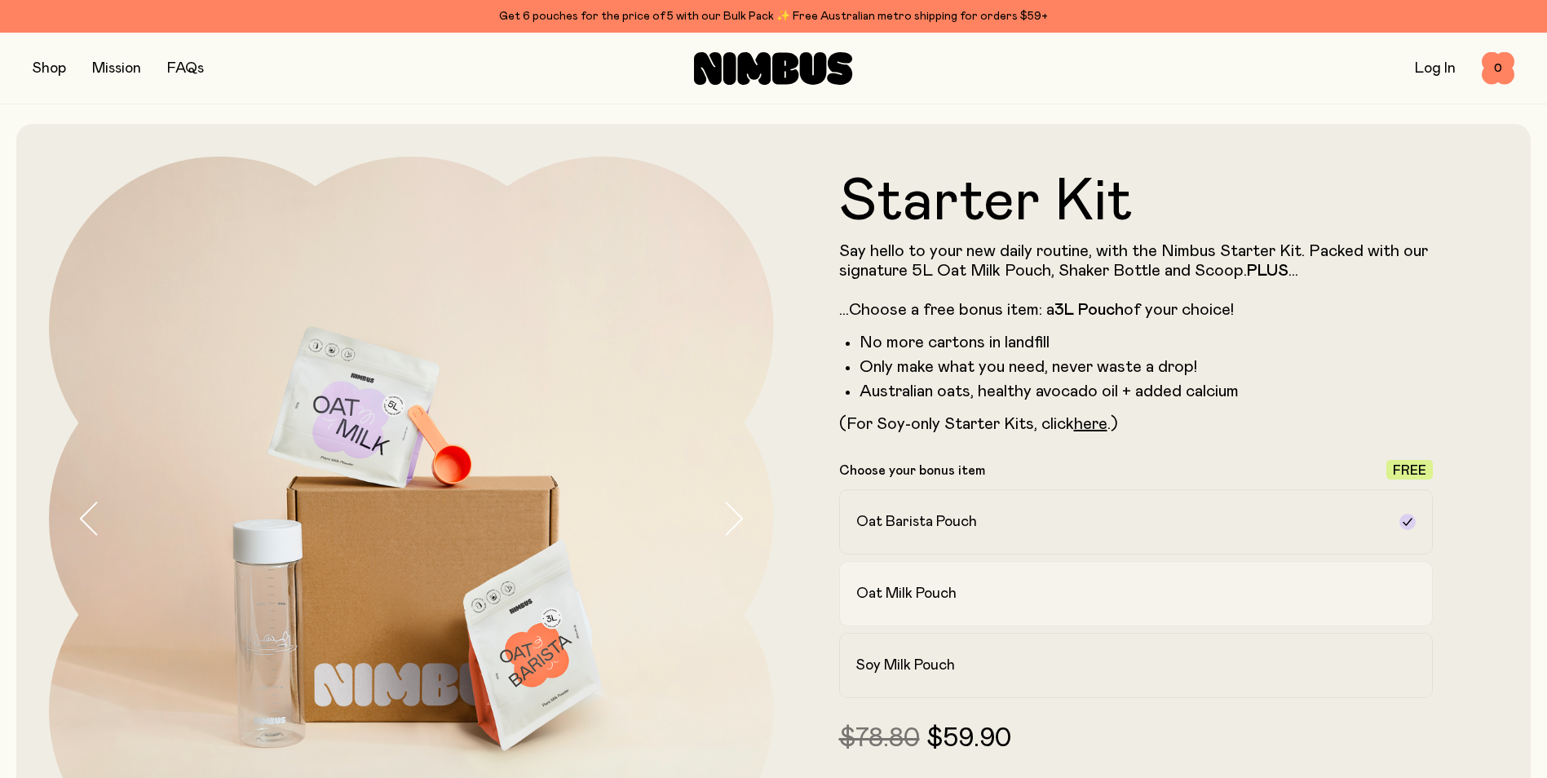
click at [966, 596] on div "Oat Milk Pouch" at bounding box center [1121, 594] width 531 height 20
click at [1095, 603] on div "Oat Milk Pouch" at bounding box center [1121, 594] width 531 height 20
click at [989, 526] on div "Oat Barista Pouch" at bounding box center [1121, 522] width 531 height 20
click at [1029, 671] on div "Soy Milk Pouch" at bounding box center [1121, 666] width 531 height 20
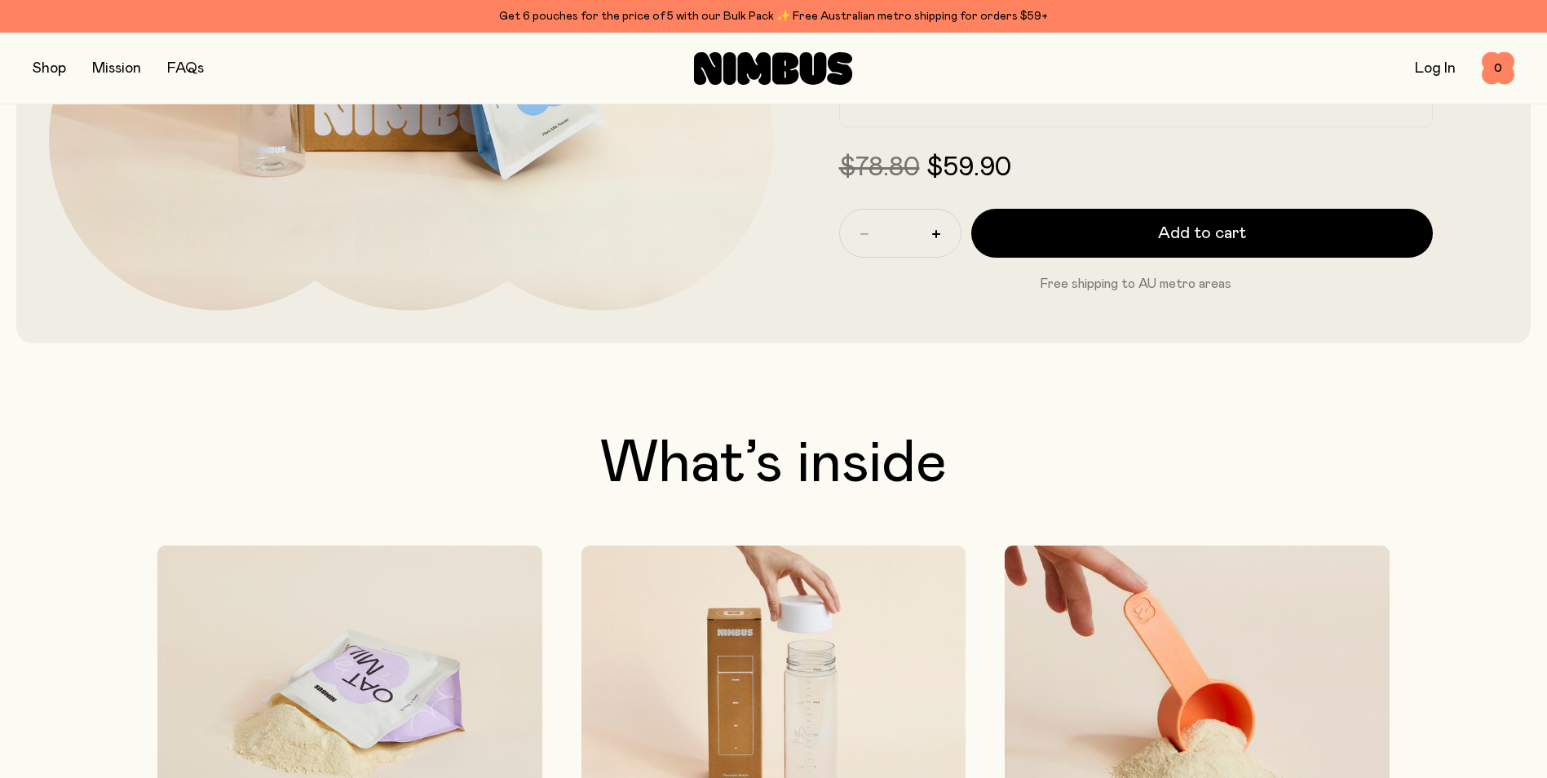
scroll to position [163, 0]
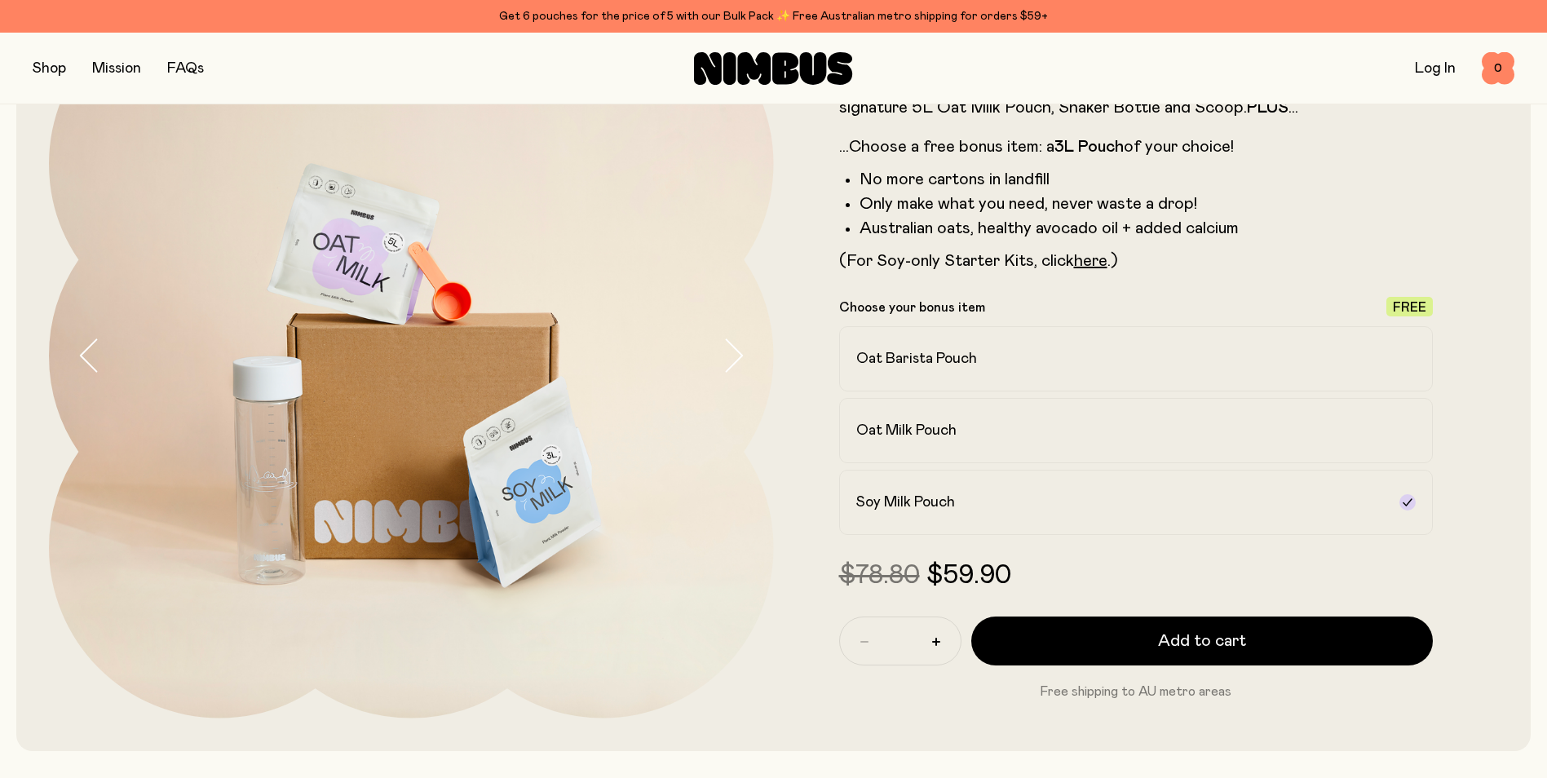
click at [55, 67] on button "button" at bounding box center [49, 68] width 33 height 23
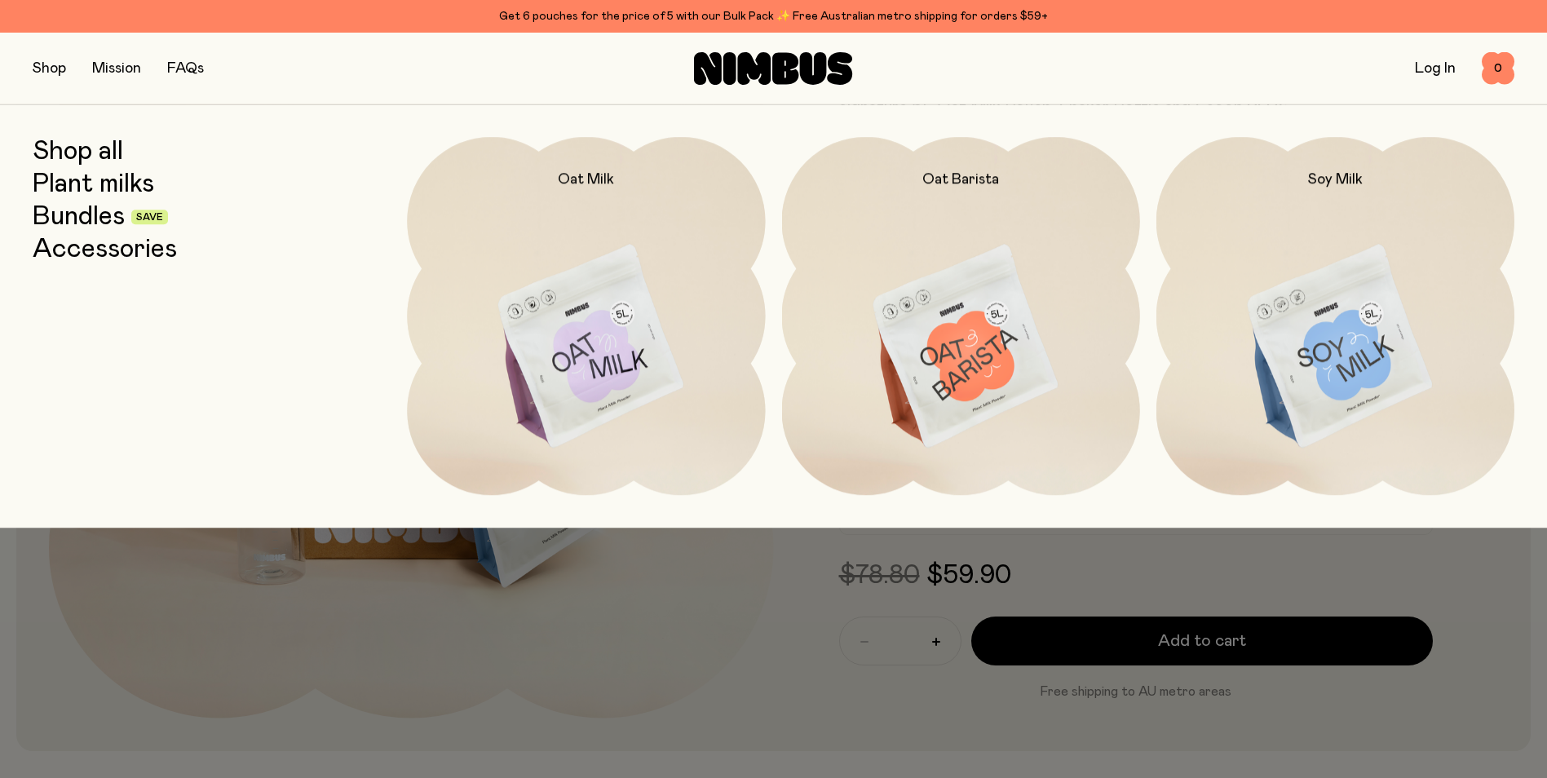
click at [104, 66] on link "Mission" at bounding box center [116, 68] width 49 height 15
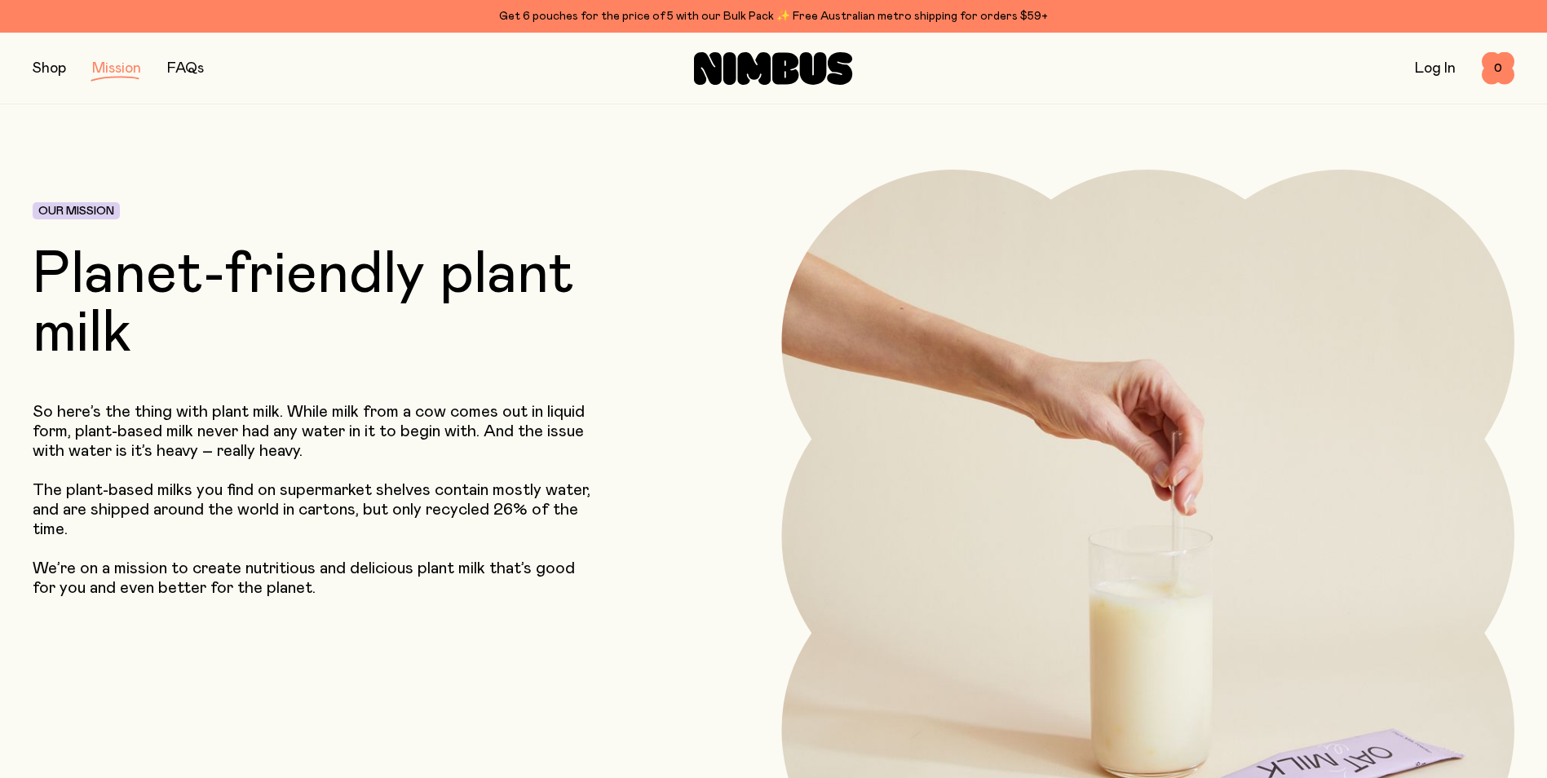
click at [57, 68] on button "button" at bounding box center [49, 68] width 33 height 23
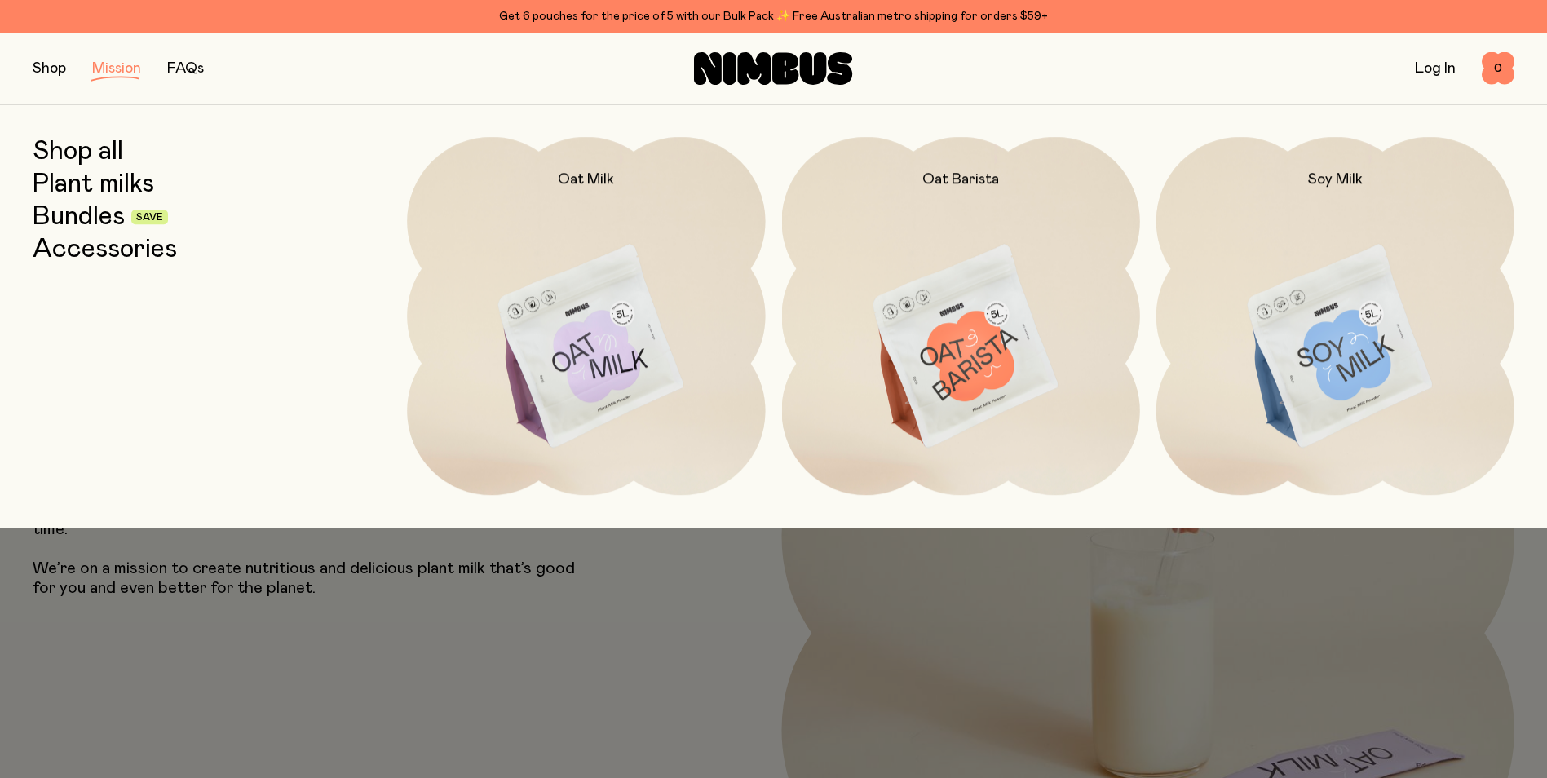
drag, startPoint x: 95, startPoint y: 258, endPoint x: 107, endPoint y: 262, distance: 12.9
click at [95, 257] on link "Accessories" at bounding box center [105, 249] width 144 height 29
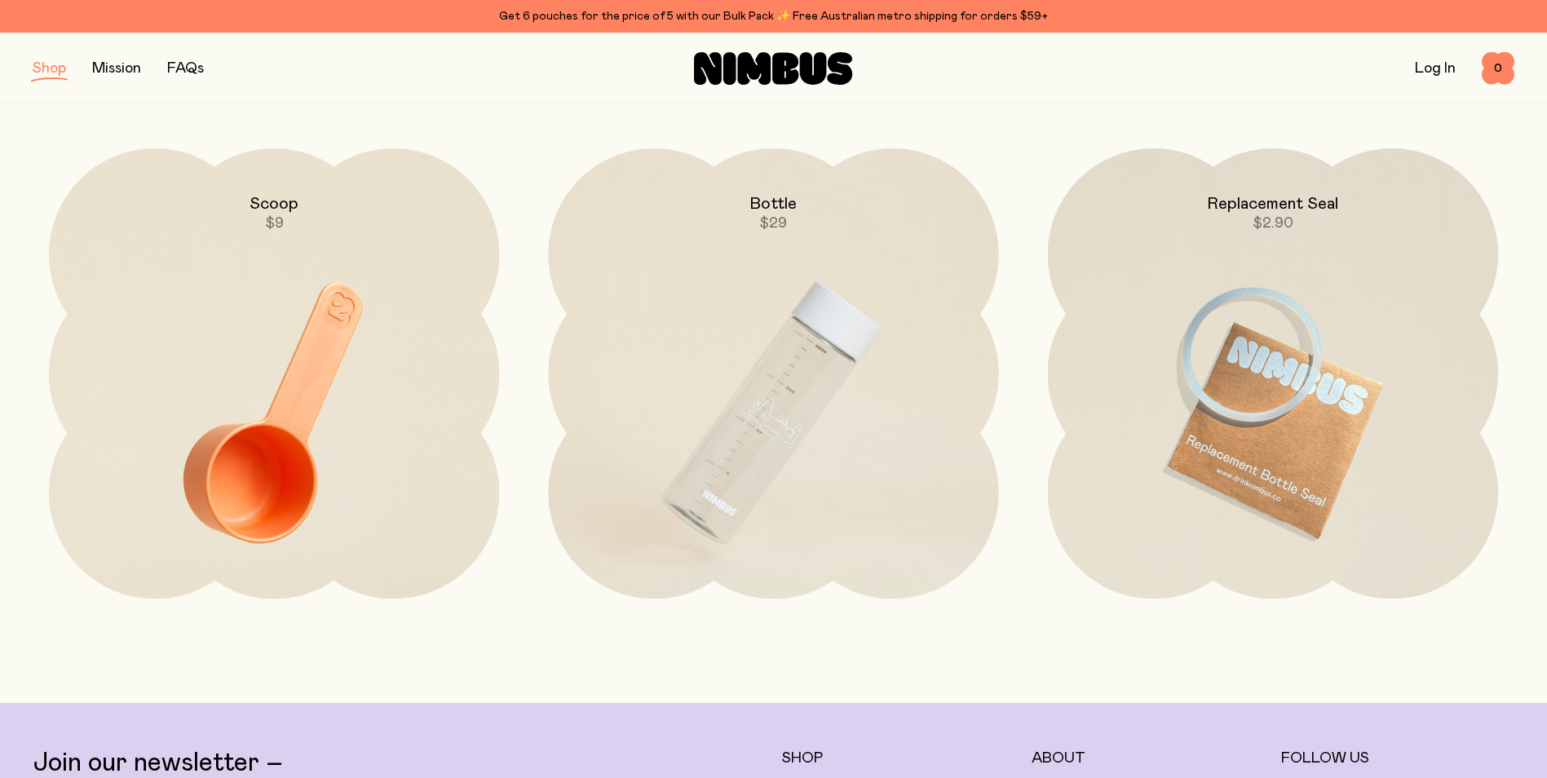
scroll to position [82, 0]
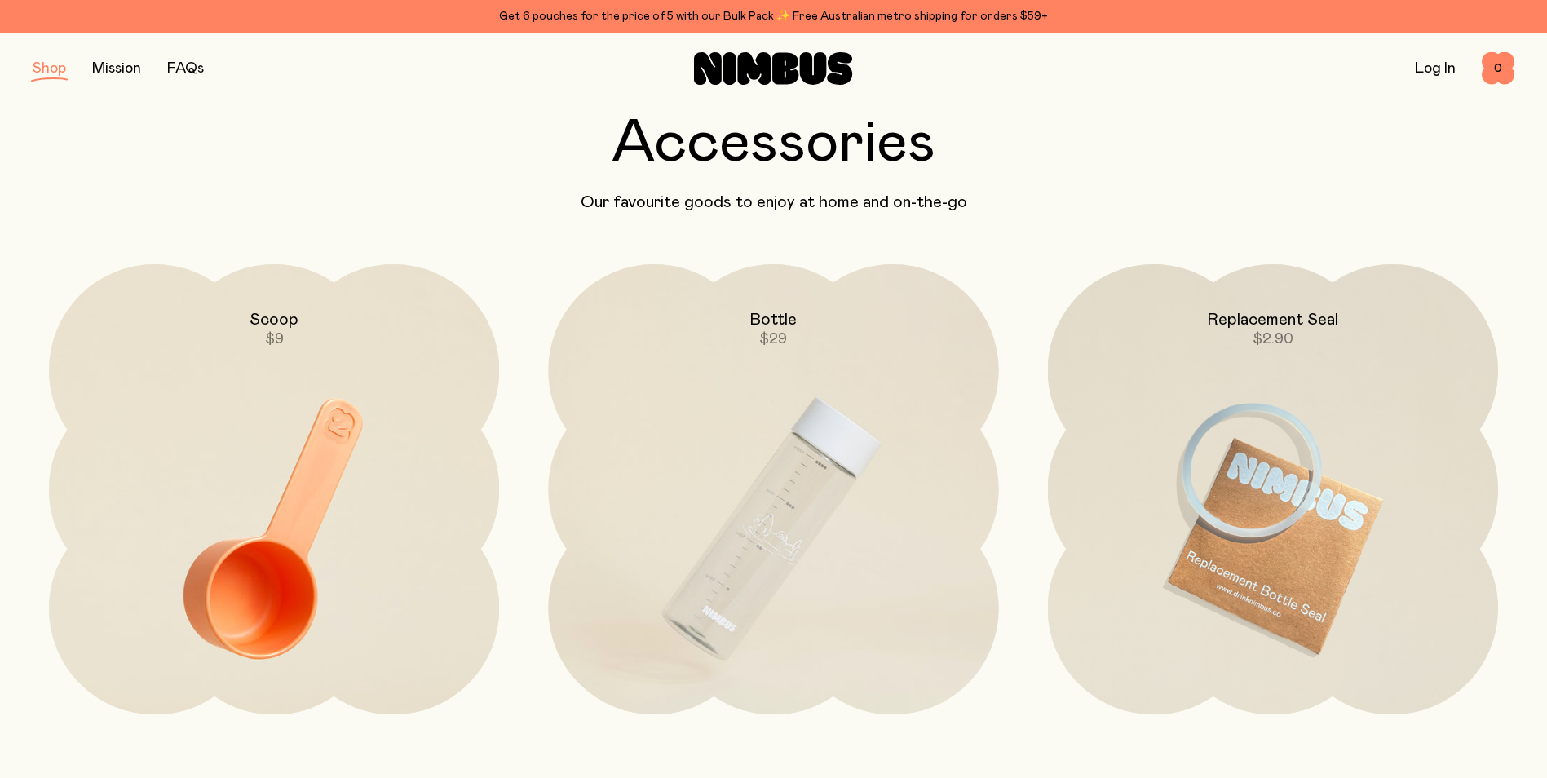
click at [753, 552] on img at bounding box center [773, 528] width 450 height 529
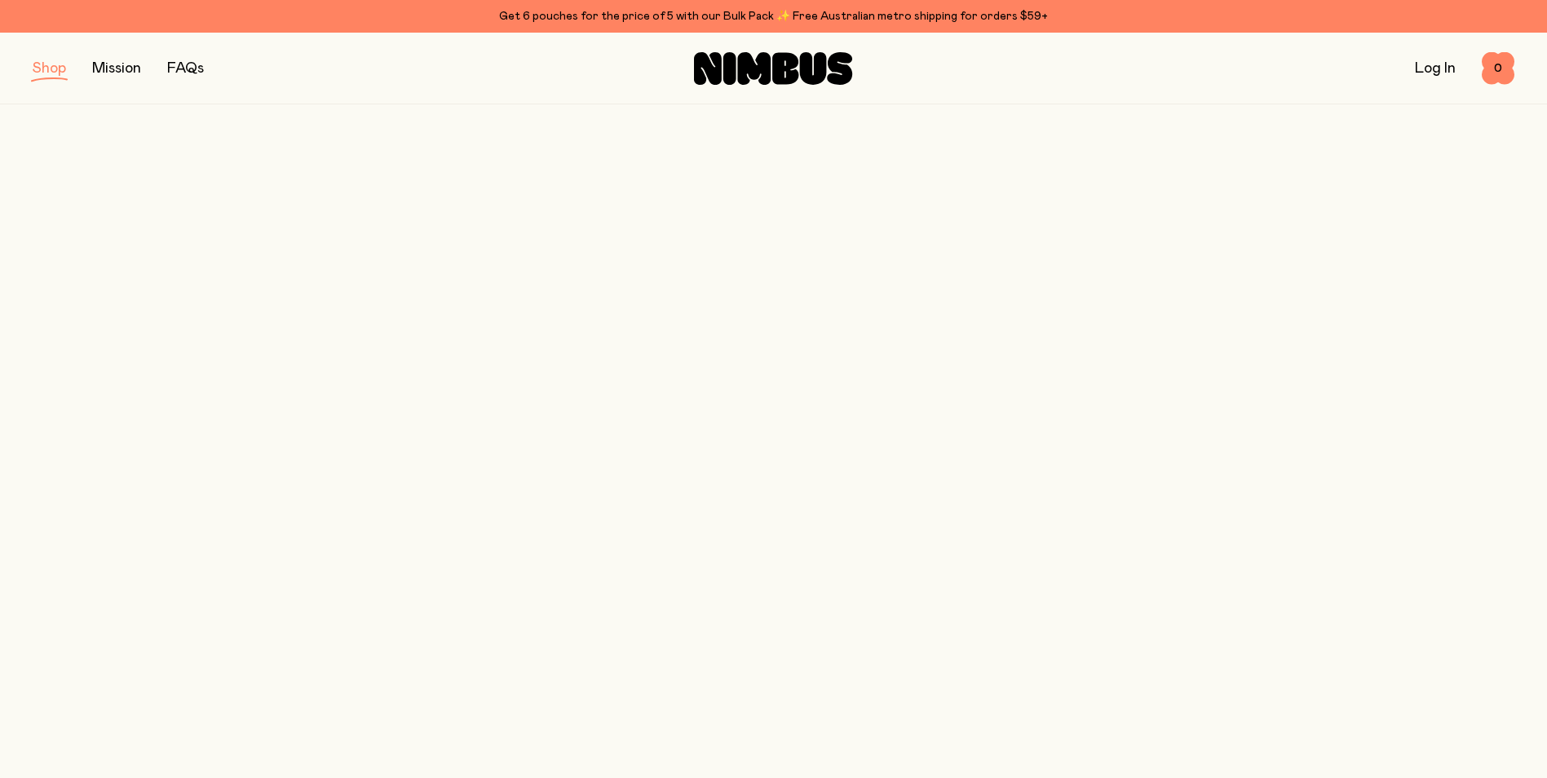
scroll to position [82, 0]
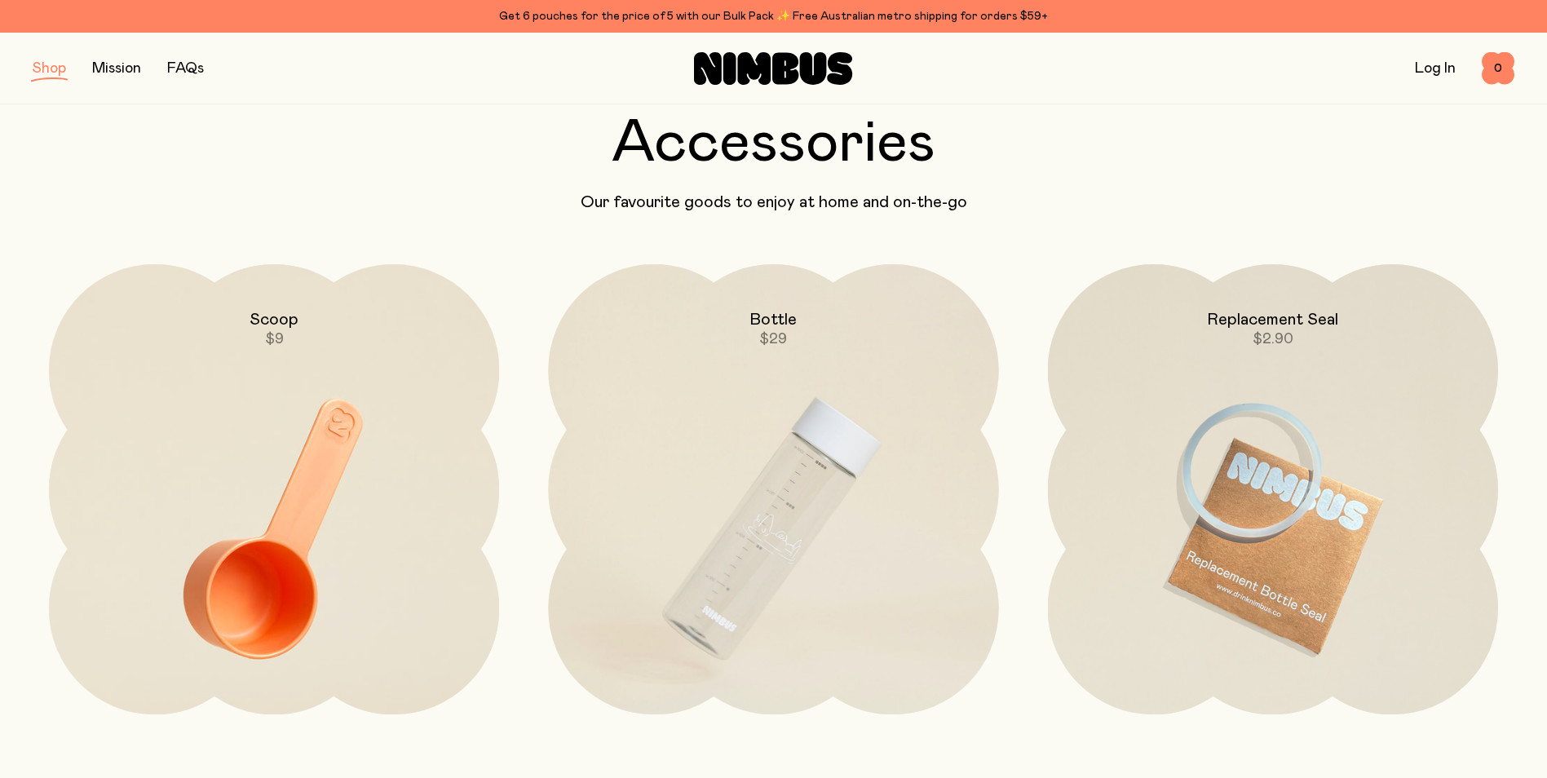
click at [275, 564] on img at bounding box center [274, 528] width 450 height 529
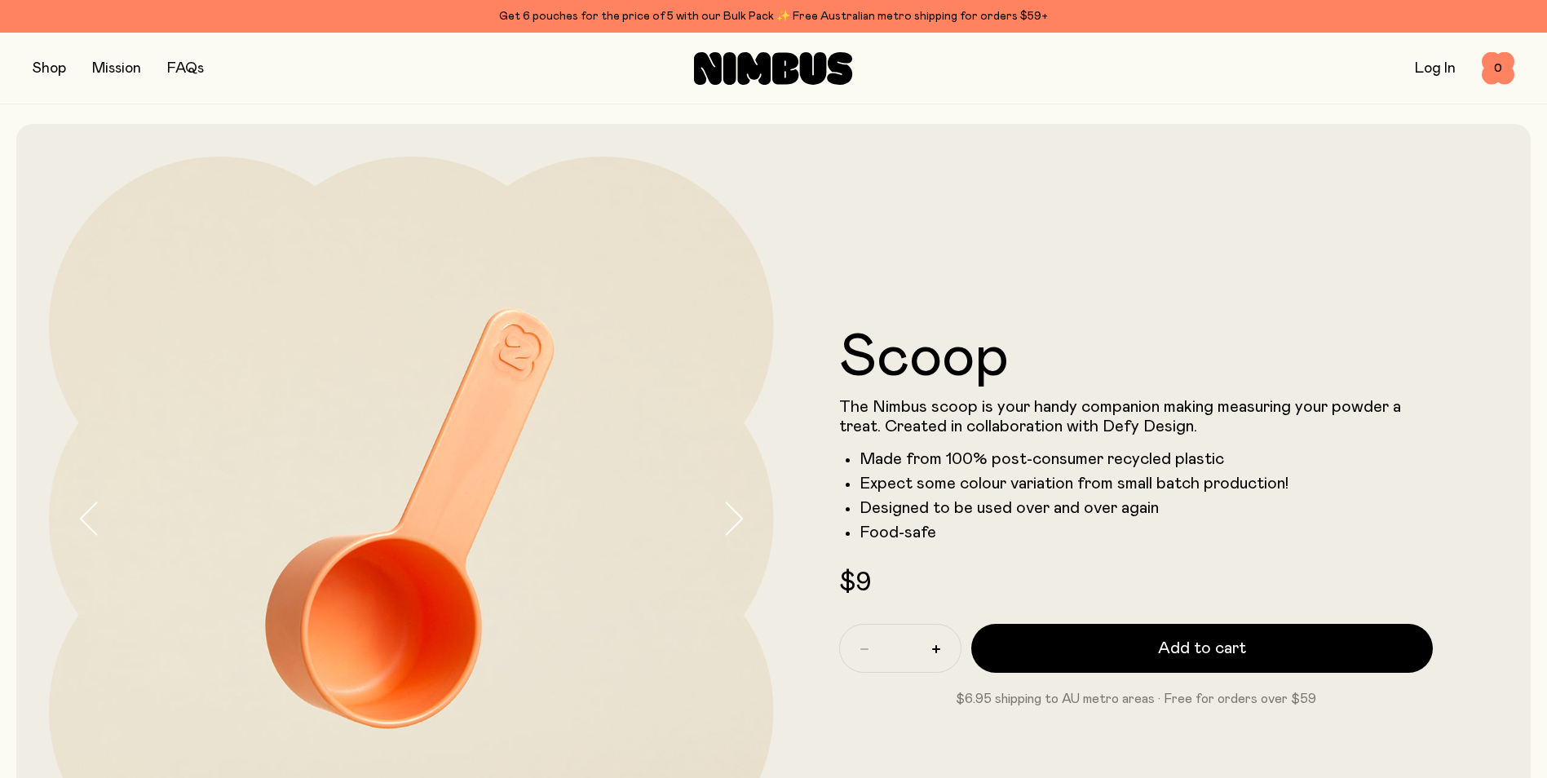
click at [184, 68] on link "FAQs" at bounding box center [185, 68] width 37 height 15
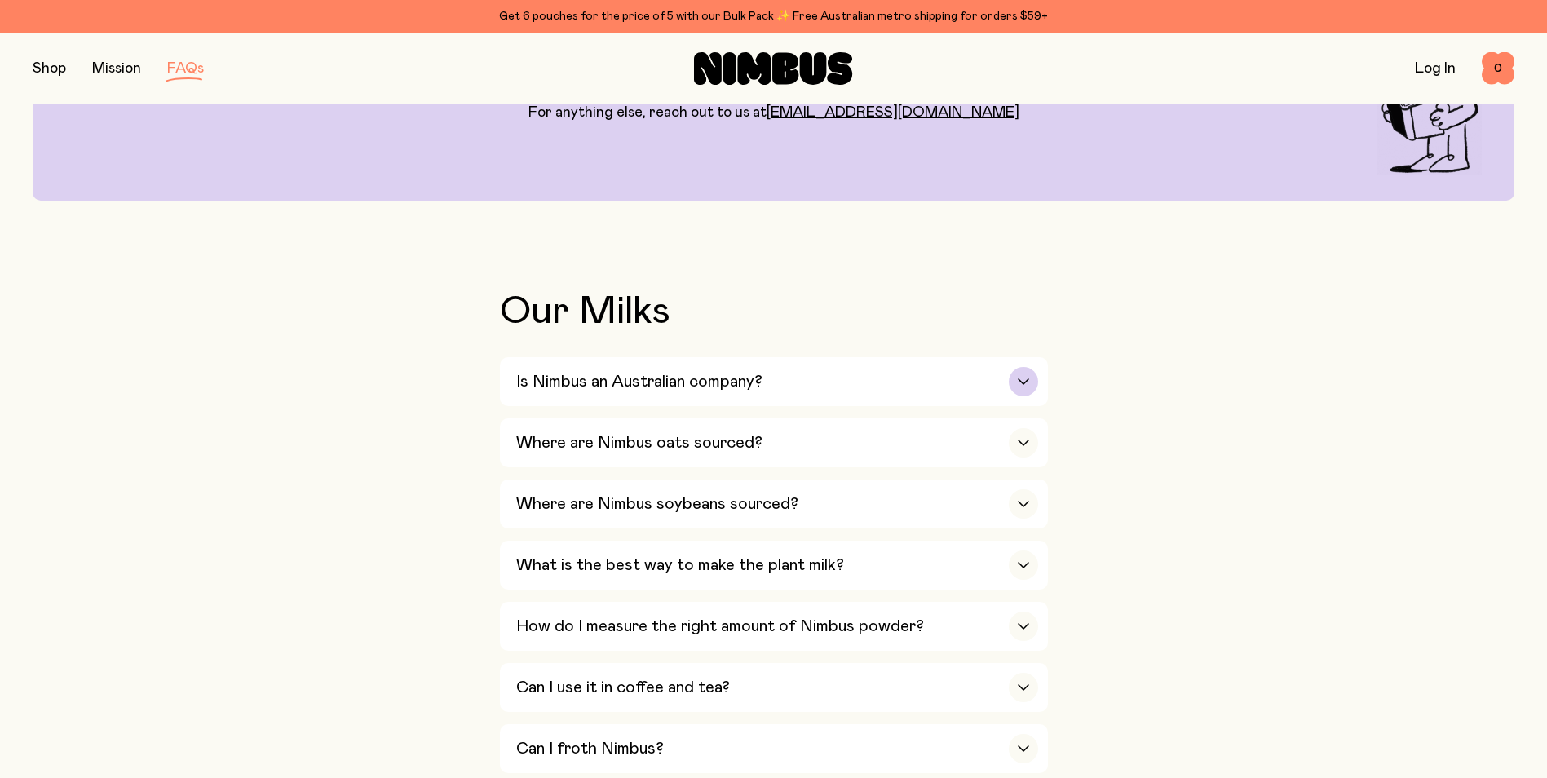
scroll to position [245, 0]
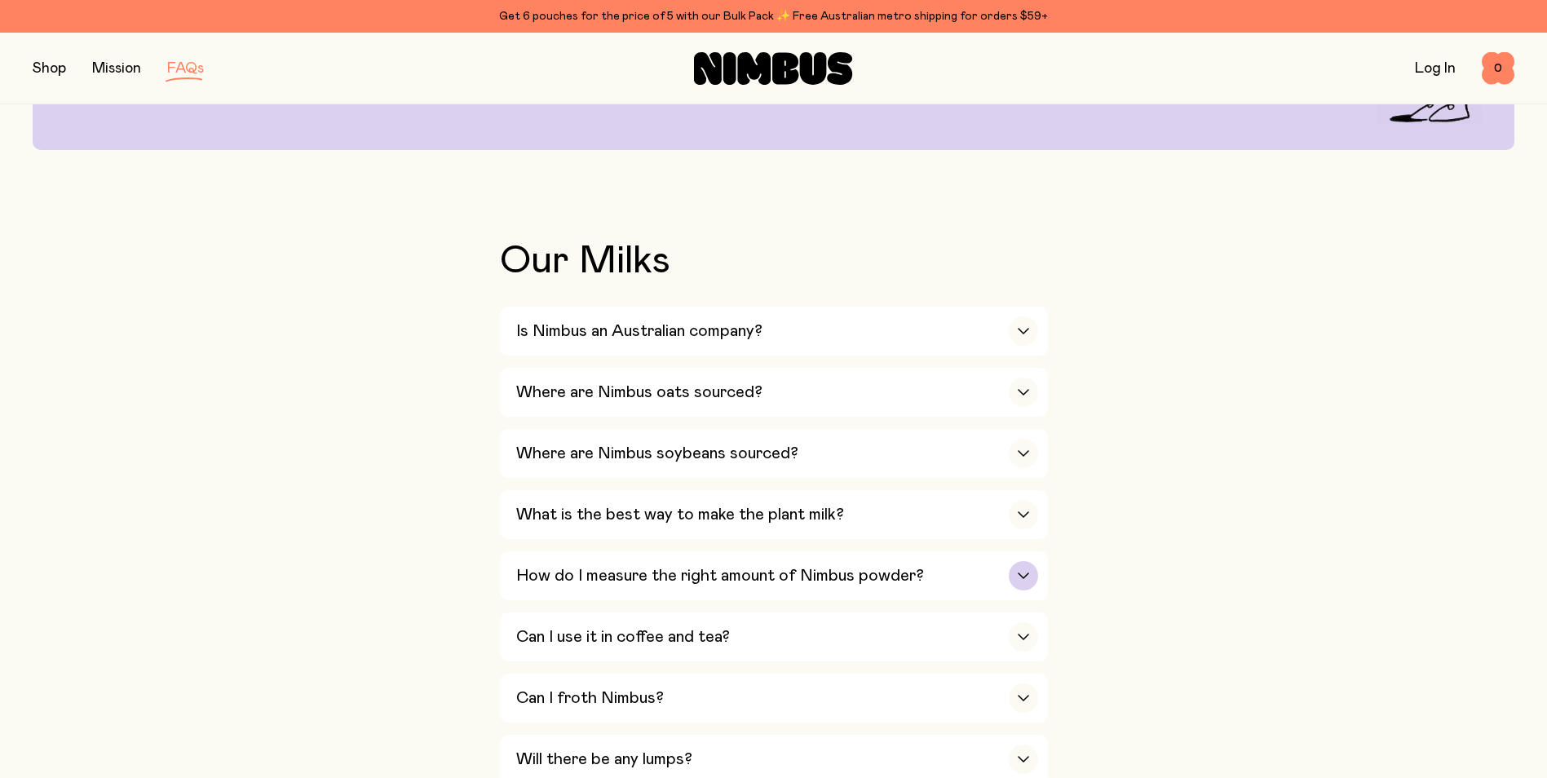
click at [848, 573] on h3 "How do I measure the right amount of Nimbus powder?" at bounding box center [720, 576] width 408 height 20
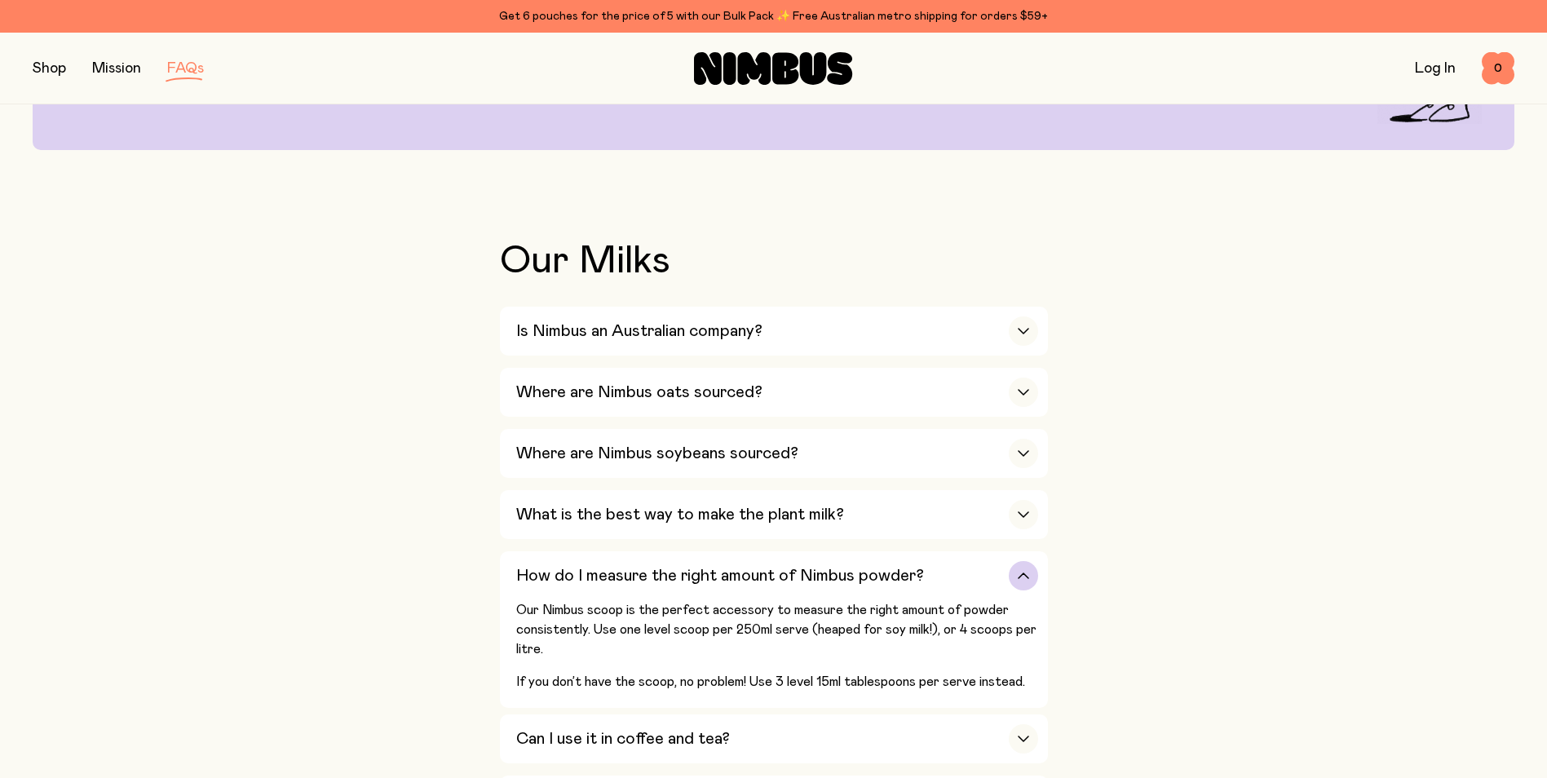
drag, startPoint x: 752, startPoint y: 677, endPoint x: 827, endPoint y: 676, distance: 75.0
click at [827, 676] on p "If you don’t have the scoop, no problem! Use 3 level 15ml tablespoons per serve…" at bounding box center [777, 682] width 522 height 20
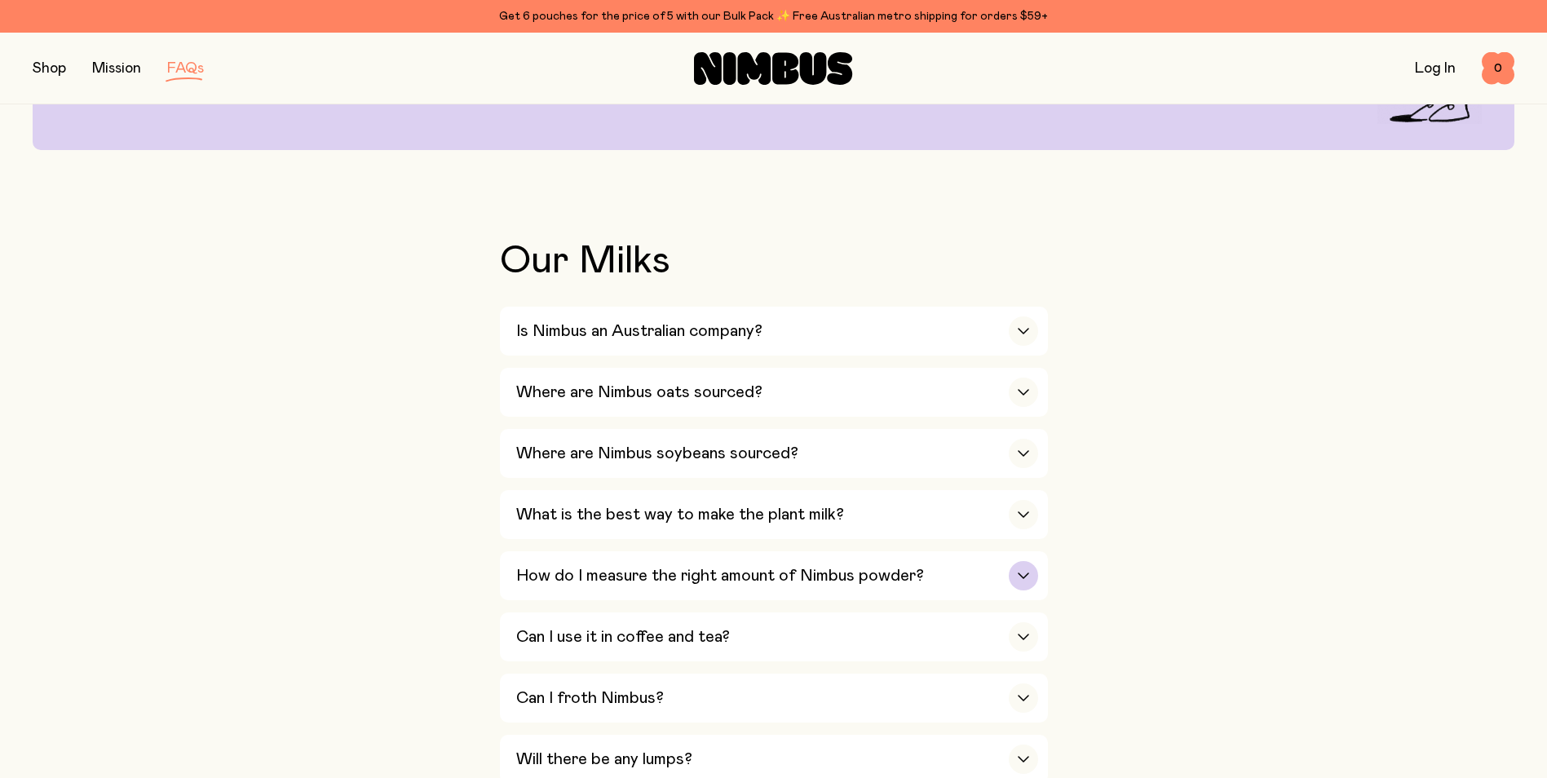
click at [815, 577] on h3 "How do I measure the right amount of Nimbus powder?" at bounding box center [720, 576] width 408 height 20
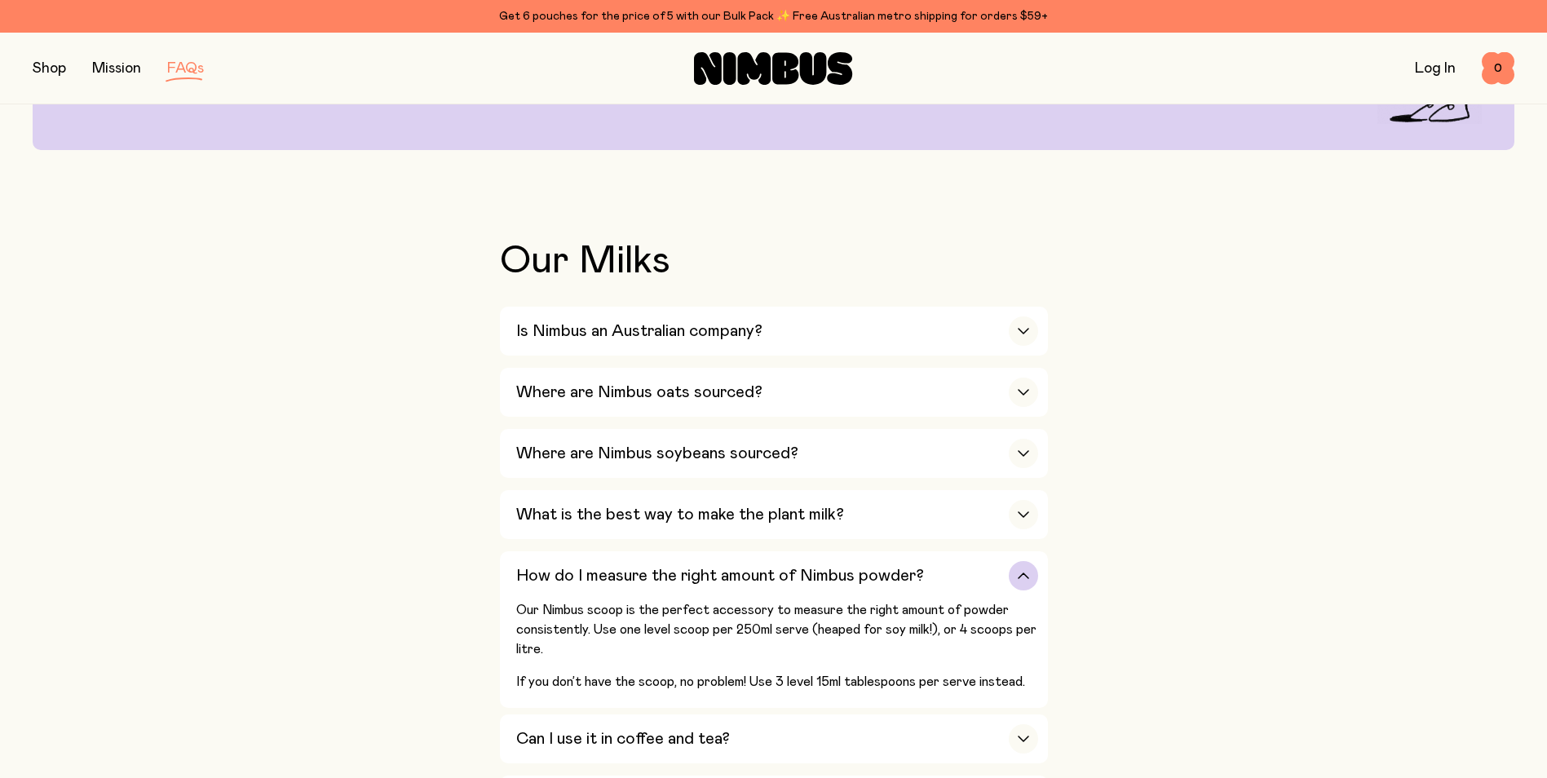
drag, startPoint x: 750, startPoint y: 674, endPoint x: 862, endPoint y: 578, distance: 147.6
click at [853, 672] on p "If you don’t have the scoop, no problem! Use 3 level 15ml tablespoons per serve…" at bounding box center [777, 682] width 522 height 20
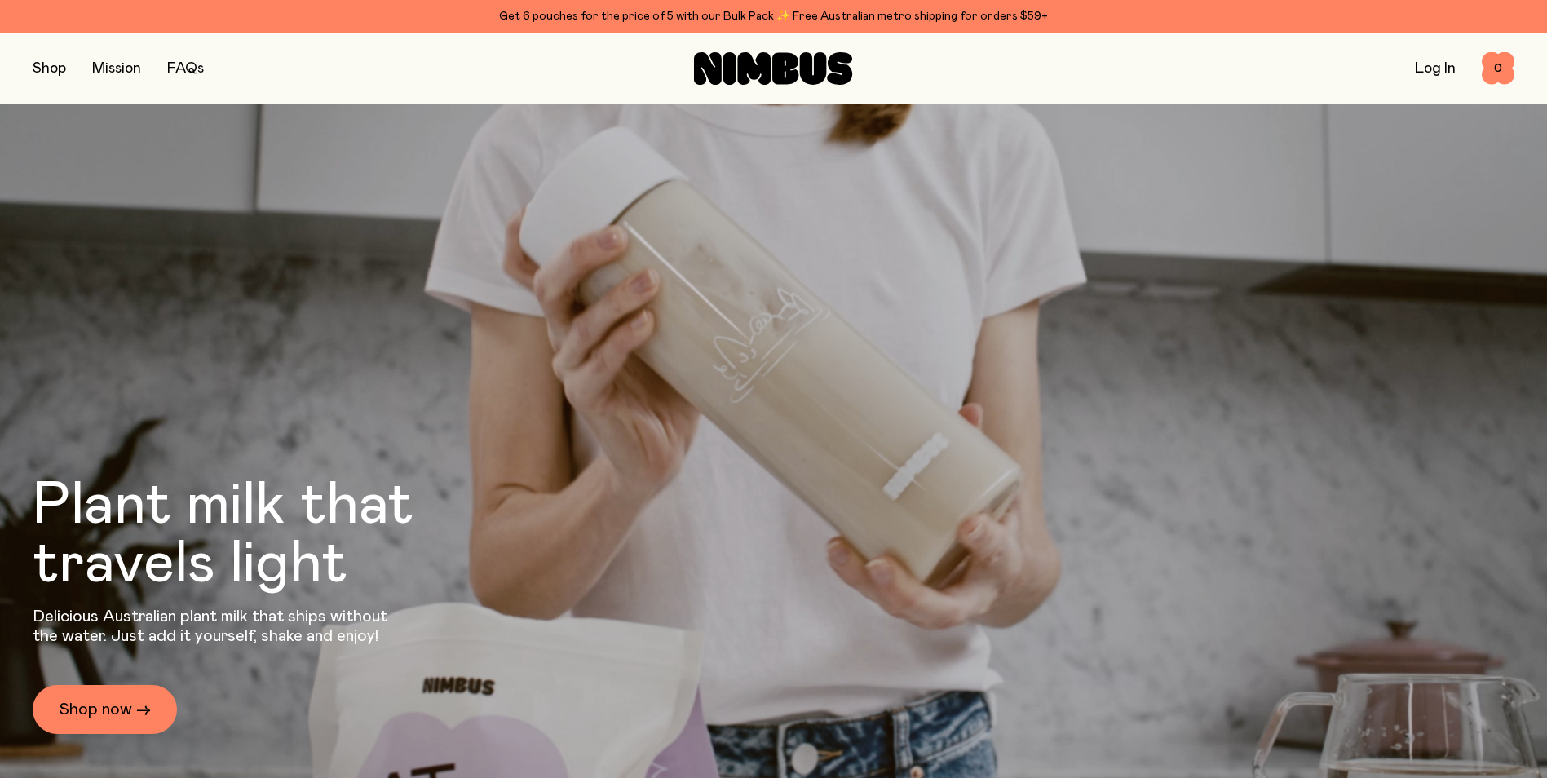
click at [52, 70] on button "button" at bounding box center [49, 68] width 33 height 23
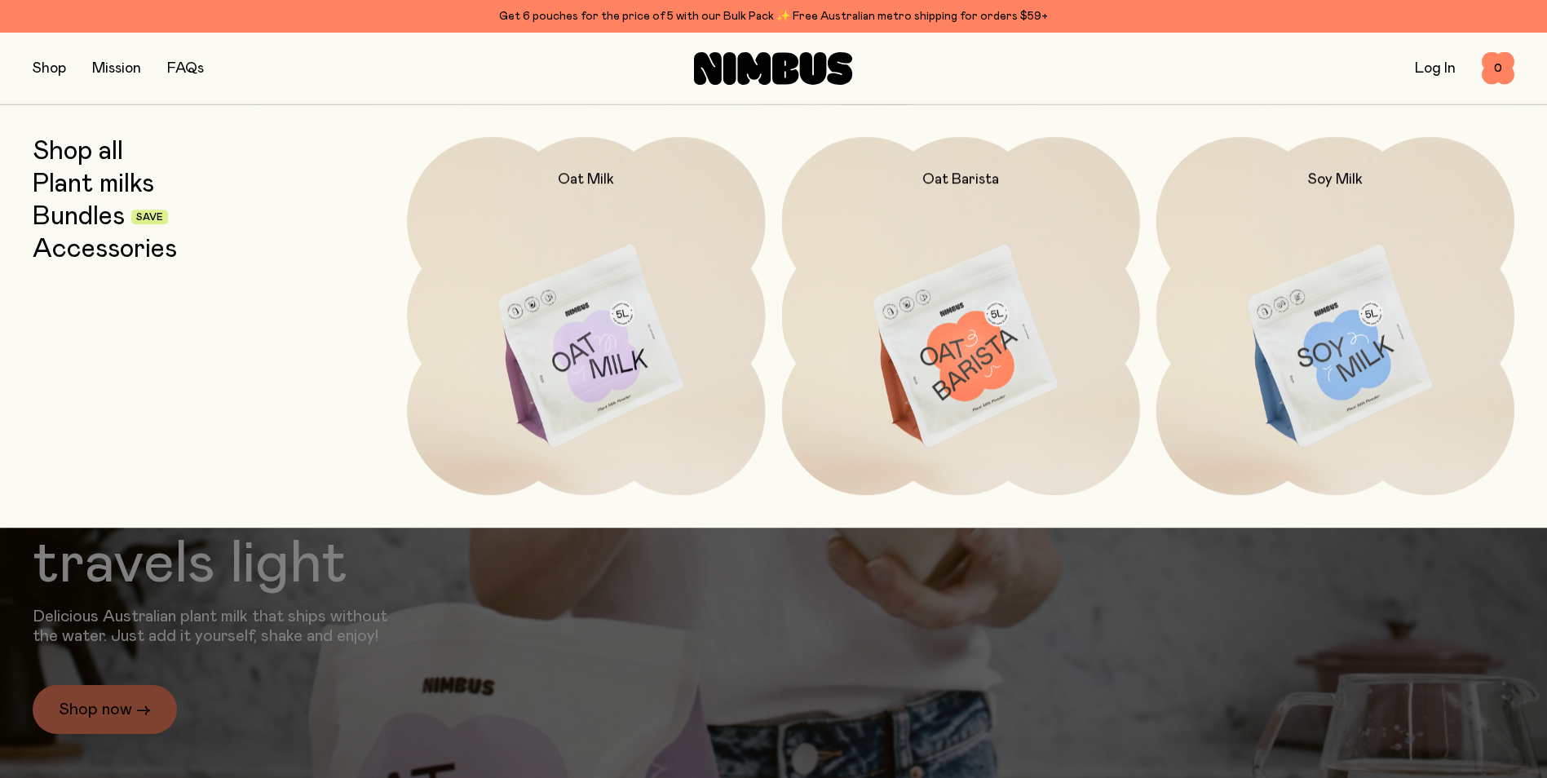
click at [103, 222] on link "Bundles" at bounding box center [79, 216] width 92 height 29
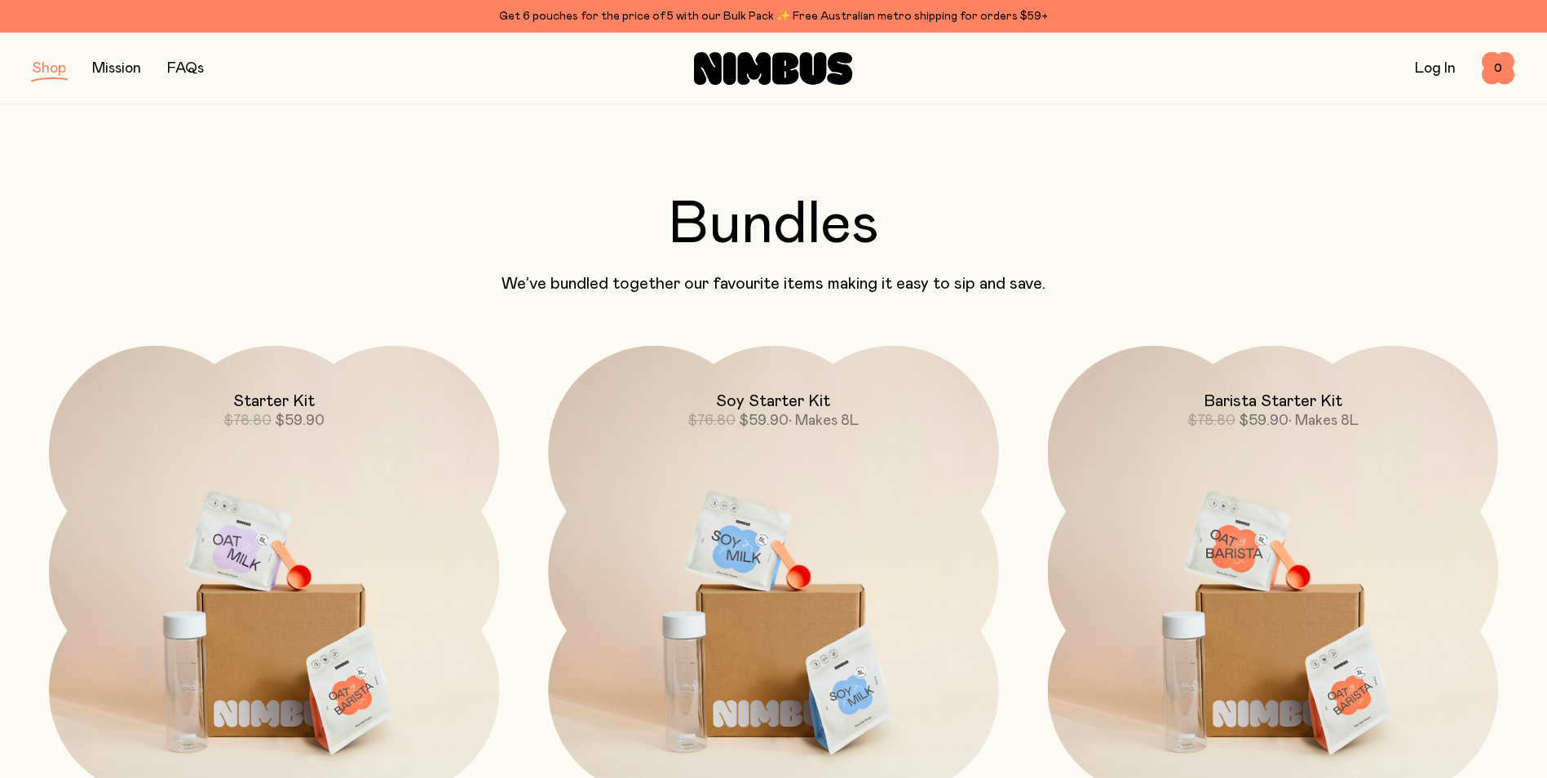
click at [50, 69] on button "button" at bounding box center [49, 68] width 33 height 23
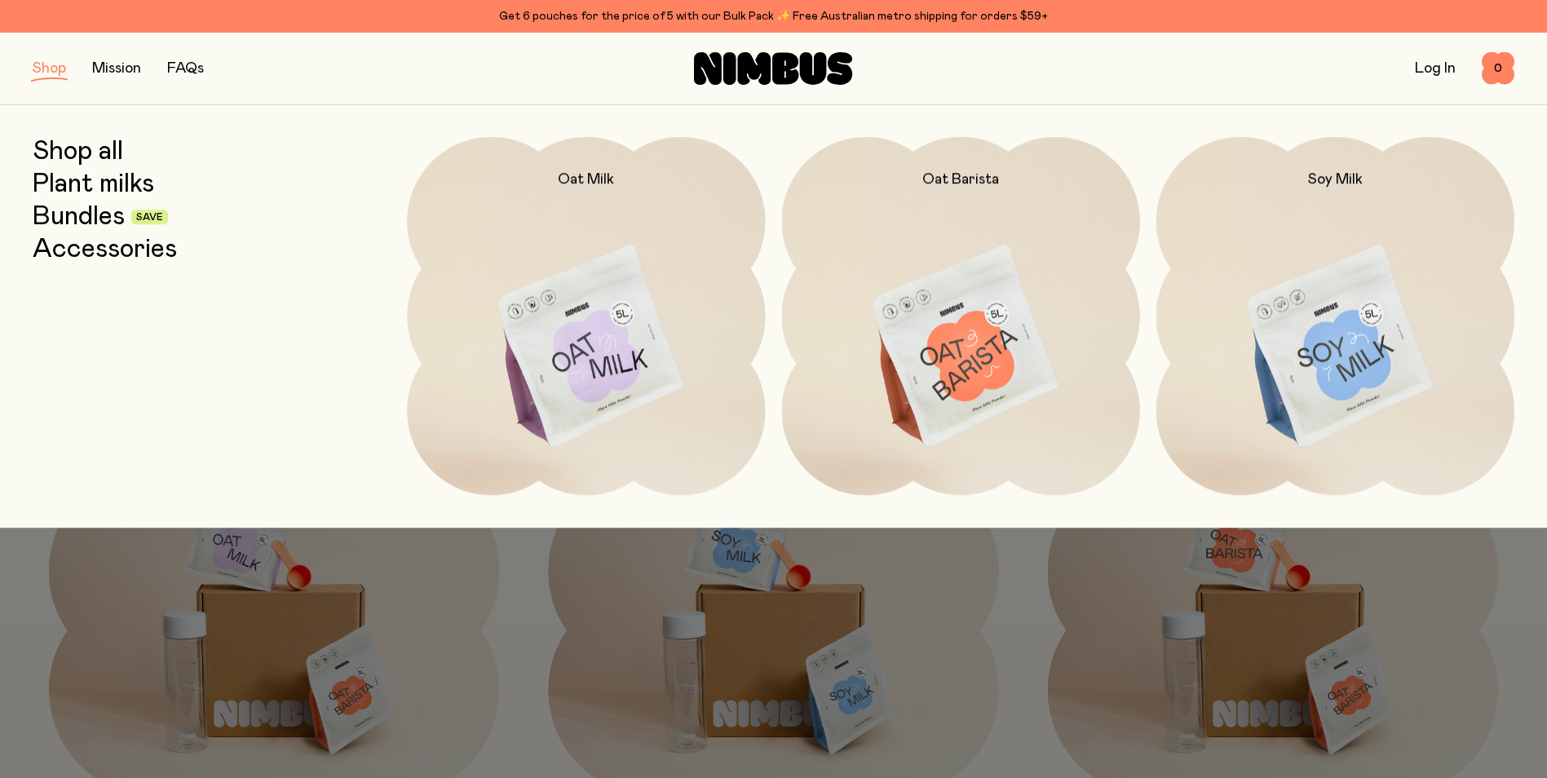
click at [102, 175] on link "Plant milks" at bounding box center [94, 184] width 122 height 29
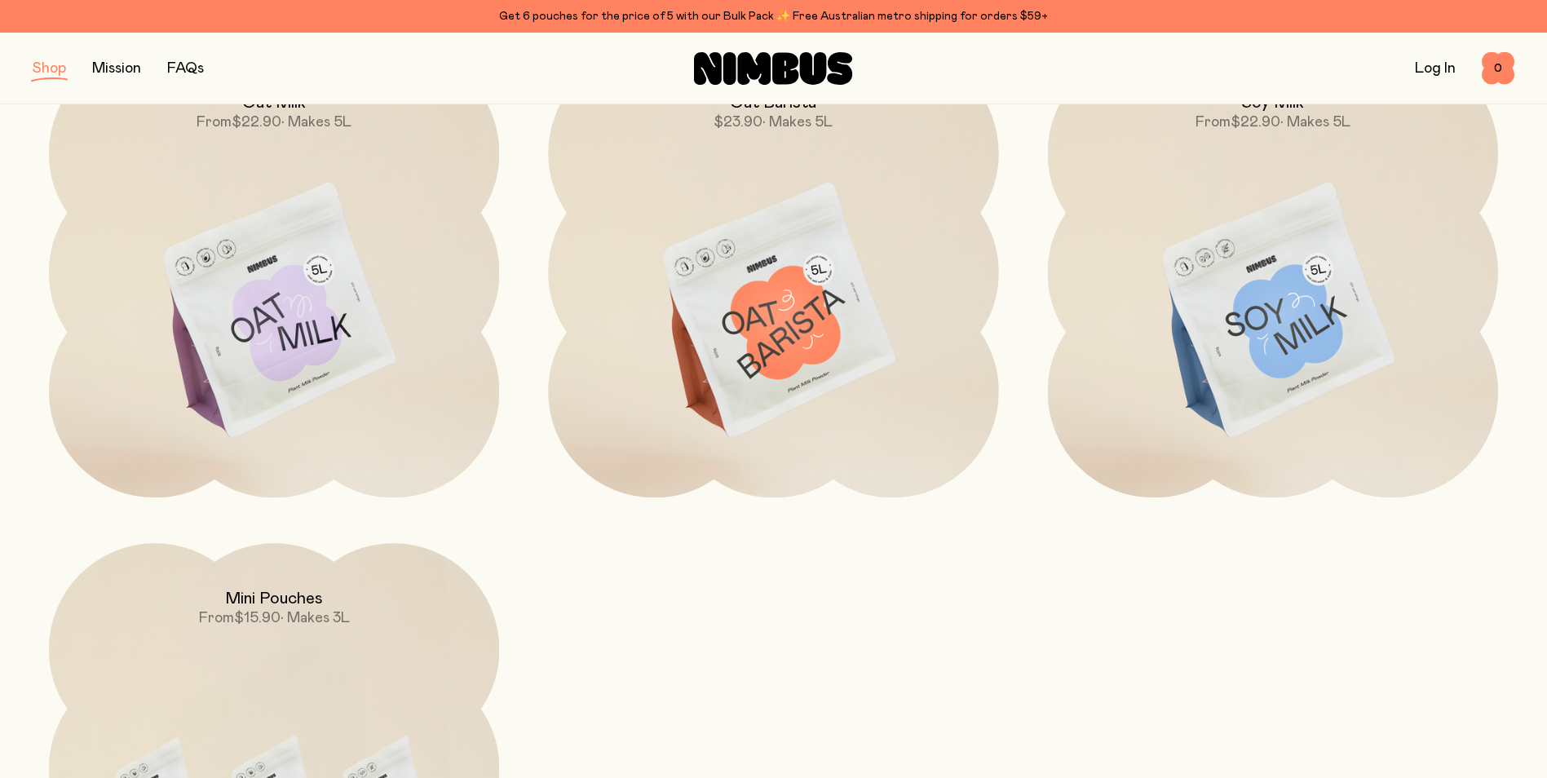
scroll to position [489, 0]
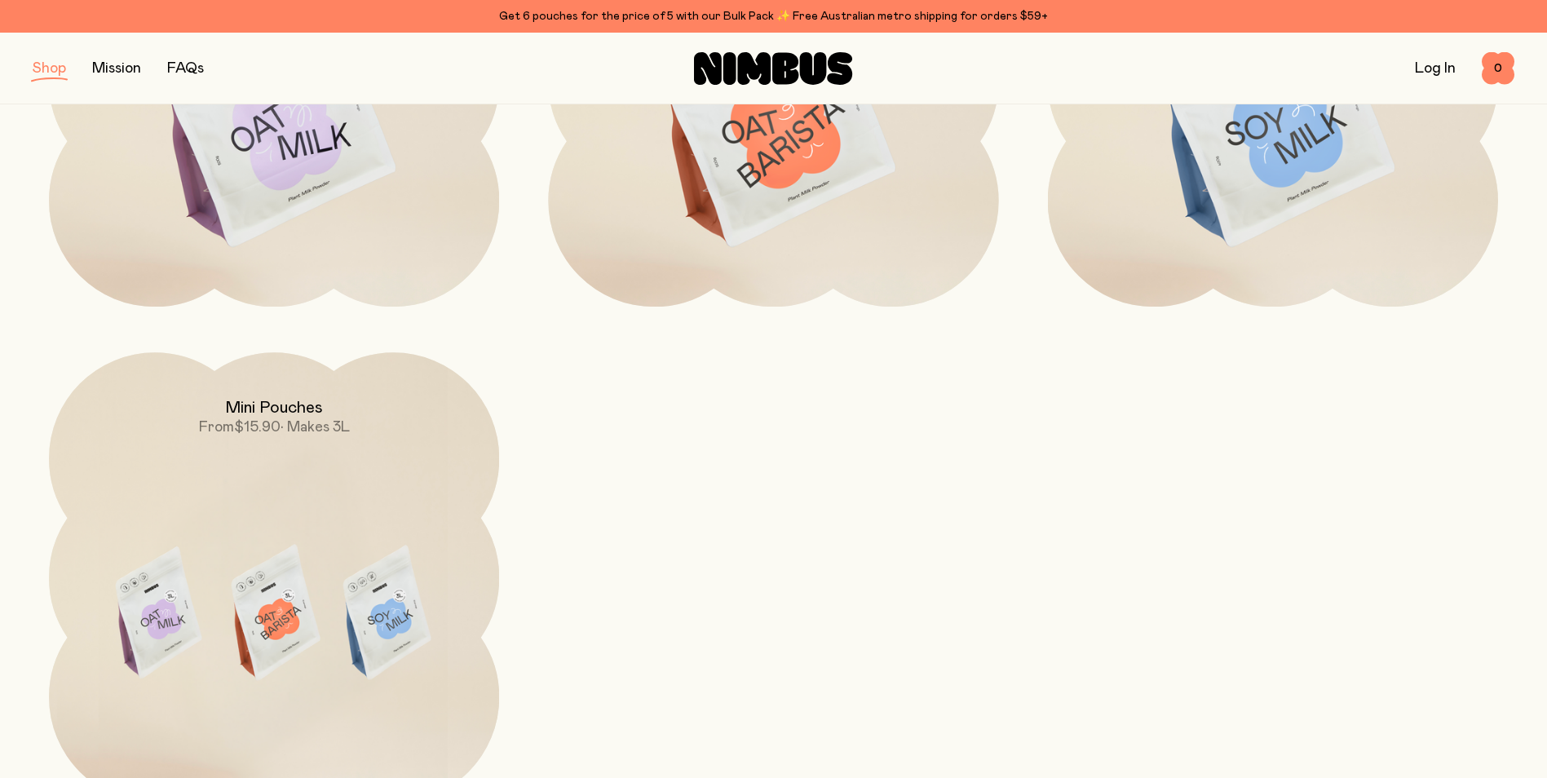
click at [278, 592] on img at bounding box center [274, 616] width 450 height 529
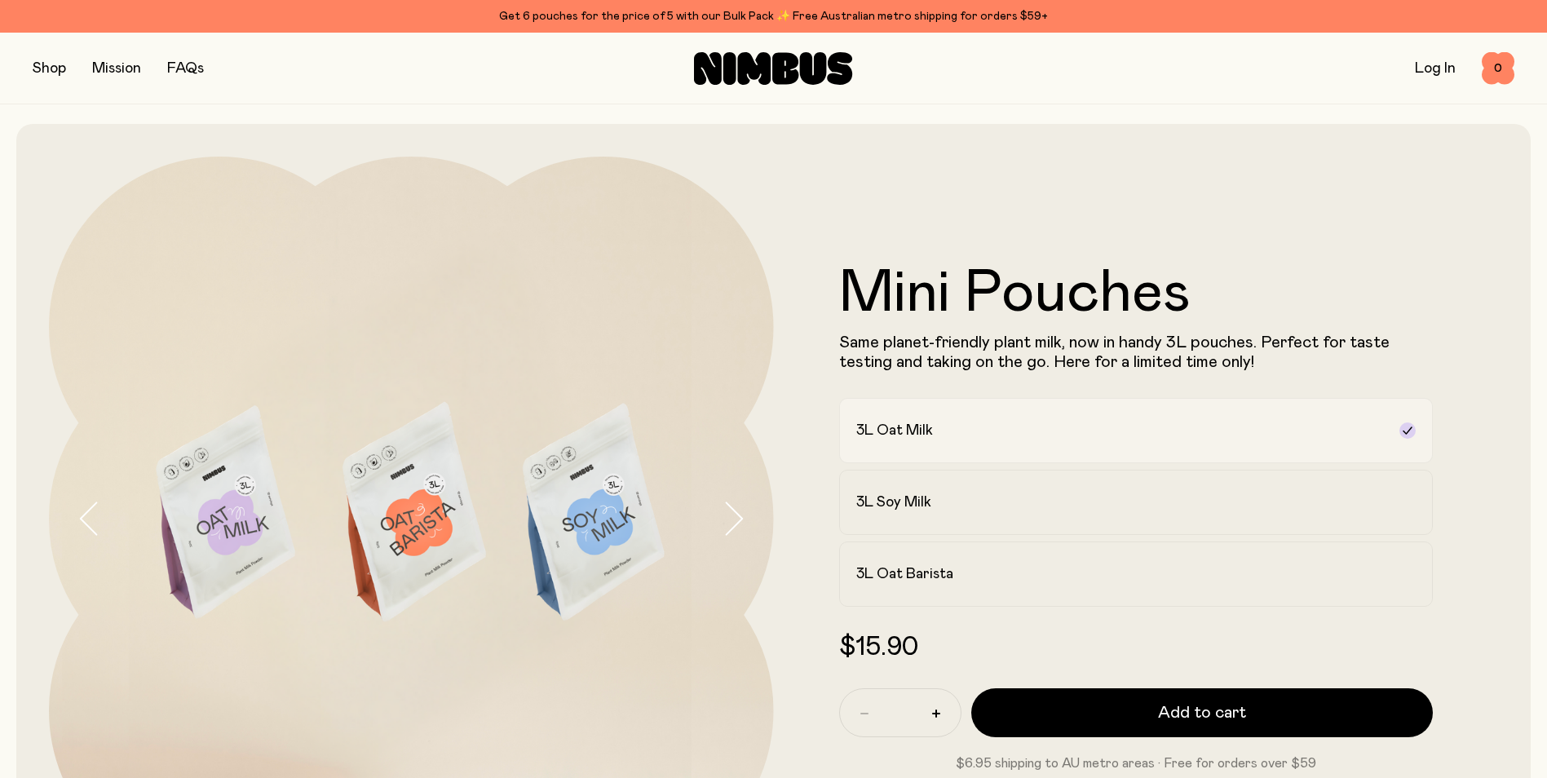
click at [922, 446] on label "3L Oat Milk" at bounding box center [1136, 430] width 595 height 65
click at [926, 506] on h2 "3L Soy Milk" at bounding box center [893, 503] width 75 height 20
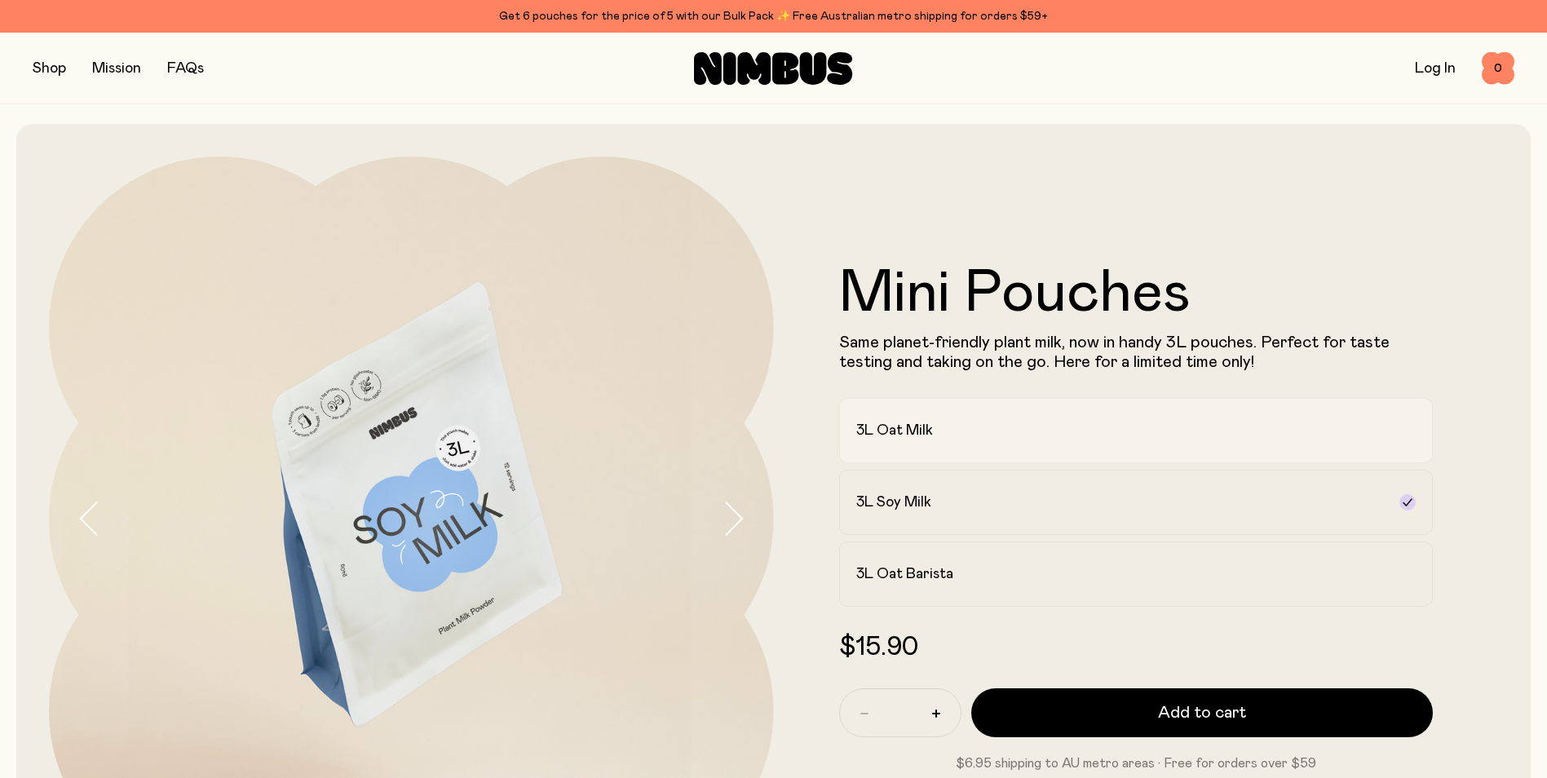
click at [942, 454] on label "3L Oat Milk" at bounding box center [1136, 430] width 595 height 65
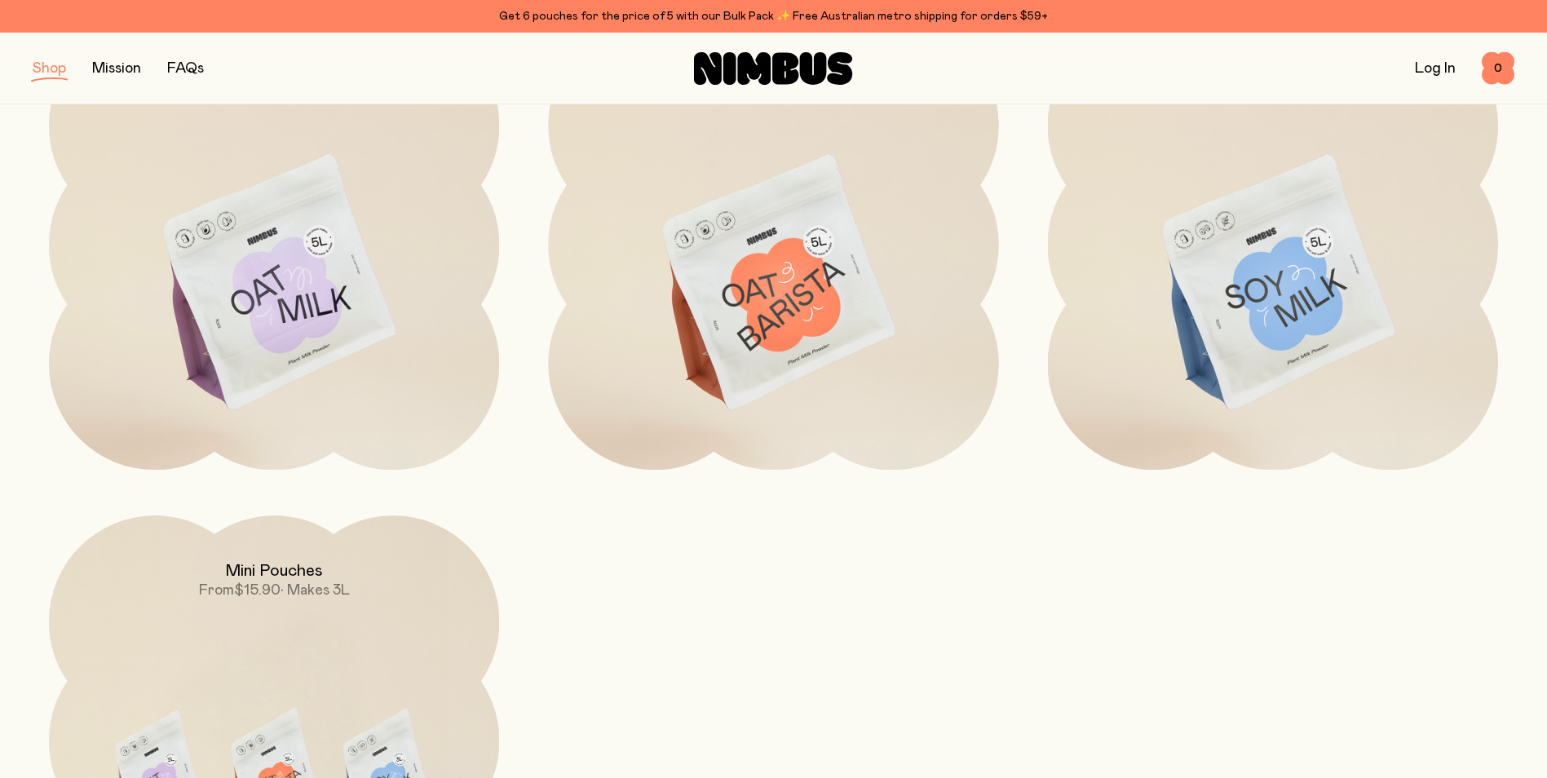
scroll to position [82, 0]
